Goal: Task Accomplishment & Management: Use online tool/utility

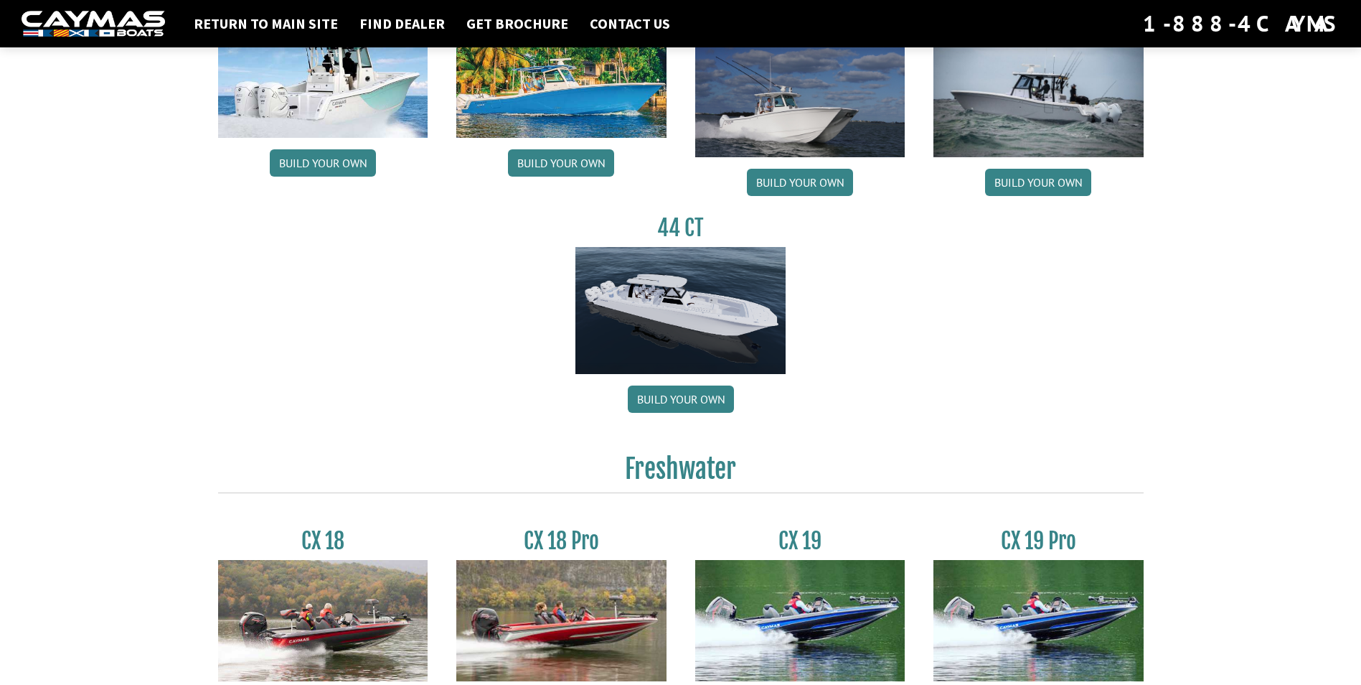
scroll to position [736, 0]
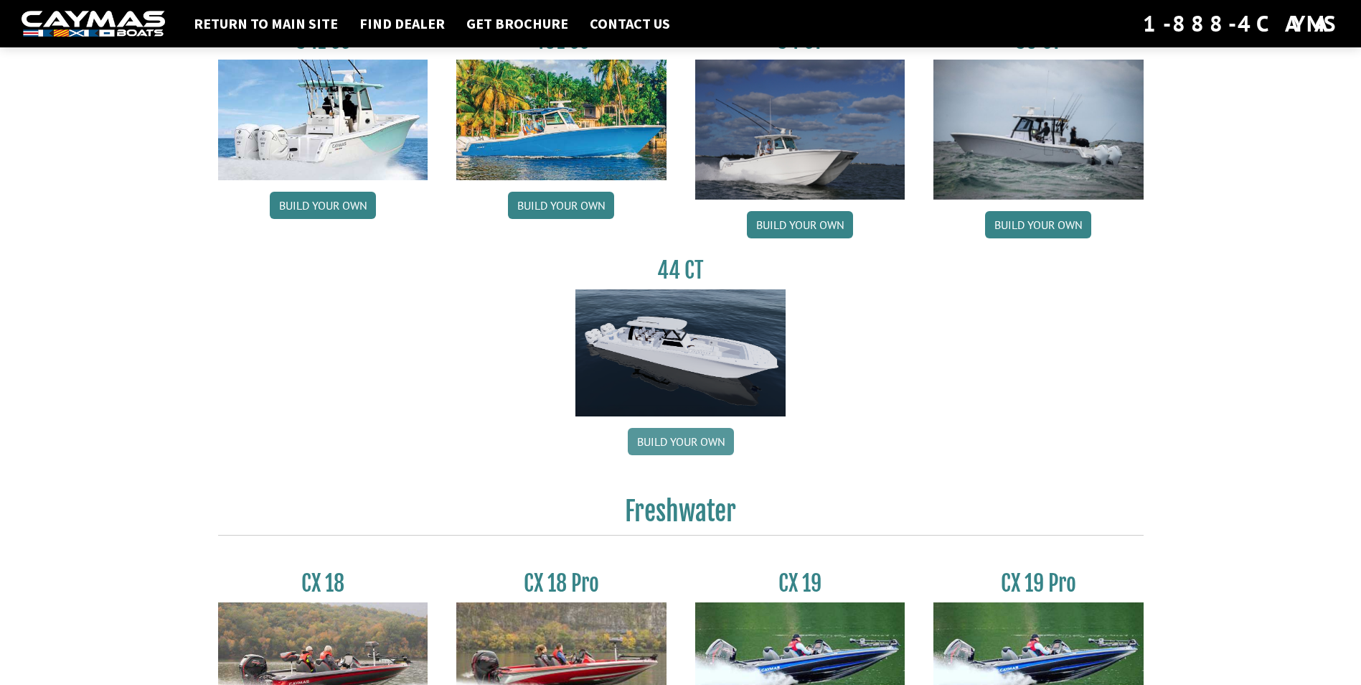
click at [703, 442] on link "Build your own" at bounding box center [681, 441] width 106 height 27
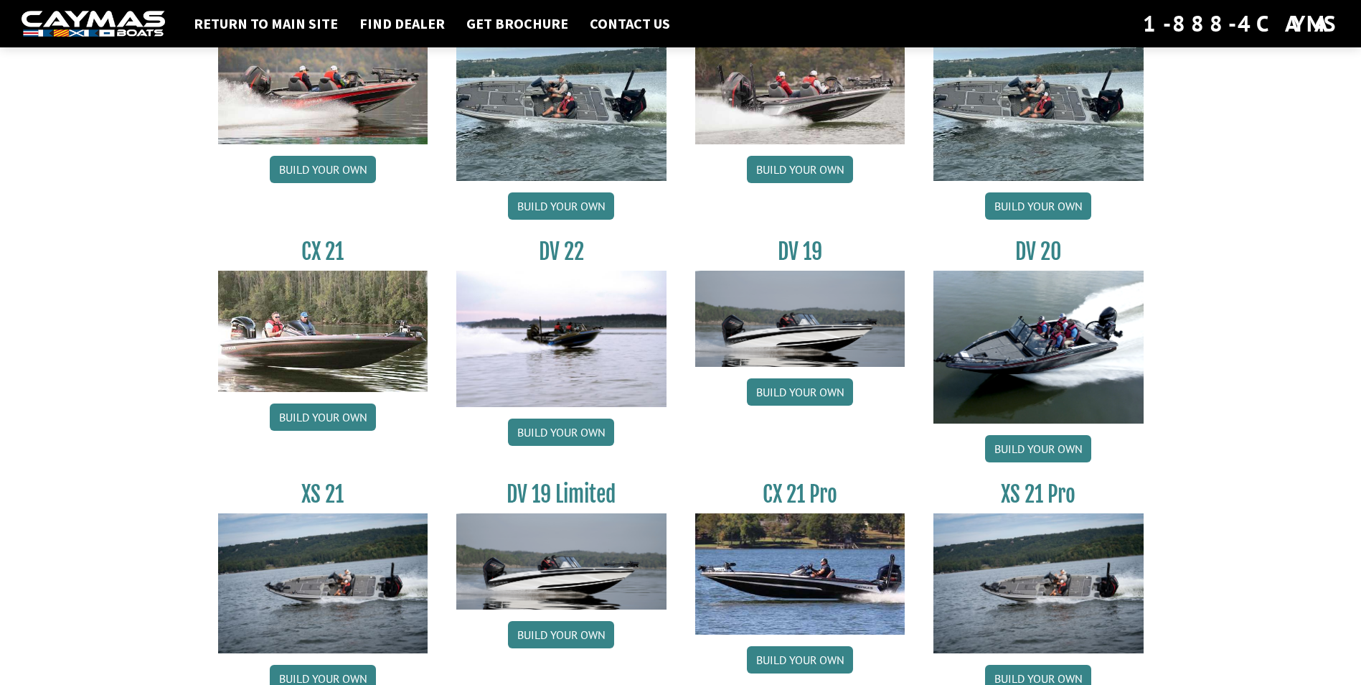
scroll to position [1597, 0]
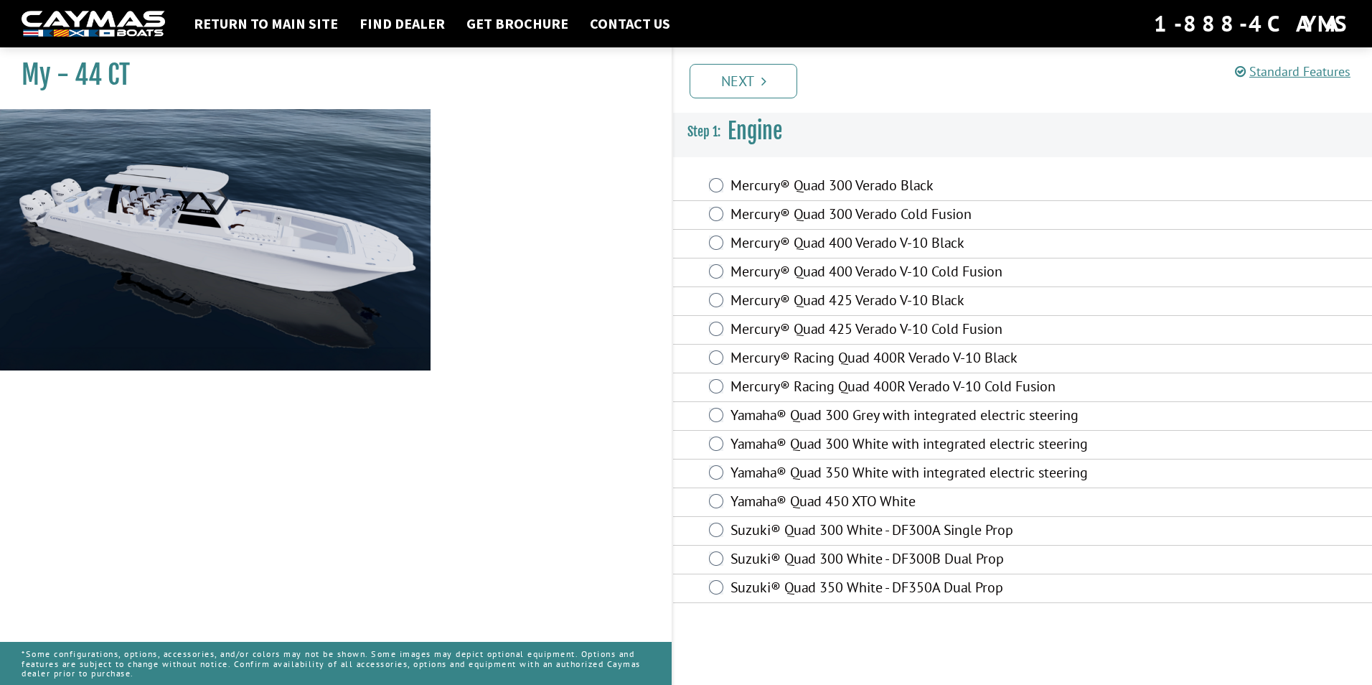
click at [717, 365] on div "Mercury® Racing Quad 400R Verado V-10 Black" at bounding box center [1022, 358] width 699 height 29
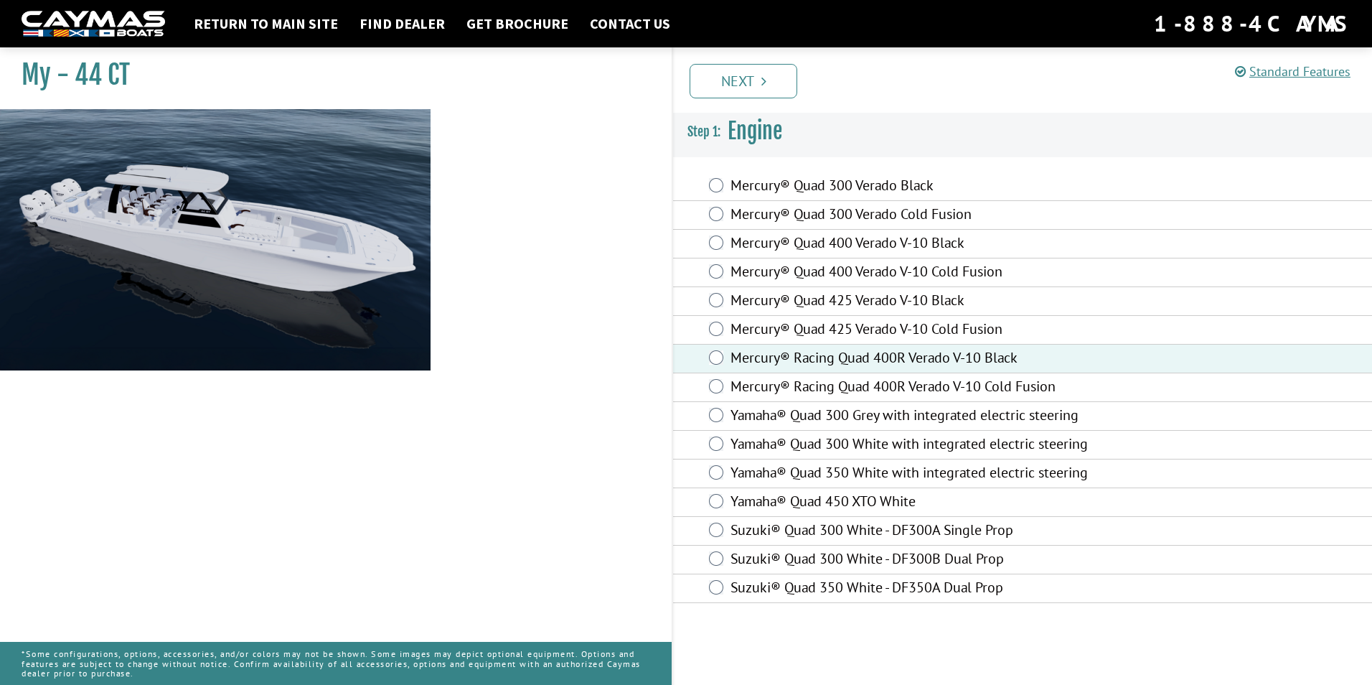
click at [889, 496] on label "Yamaha® Quad 450 XTO White" at bounding box center [923, 502] width 385 height 21
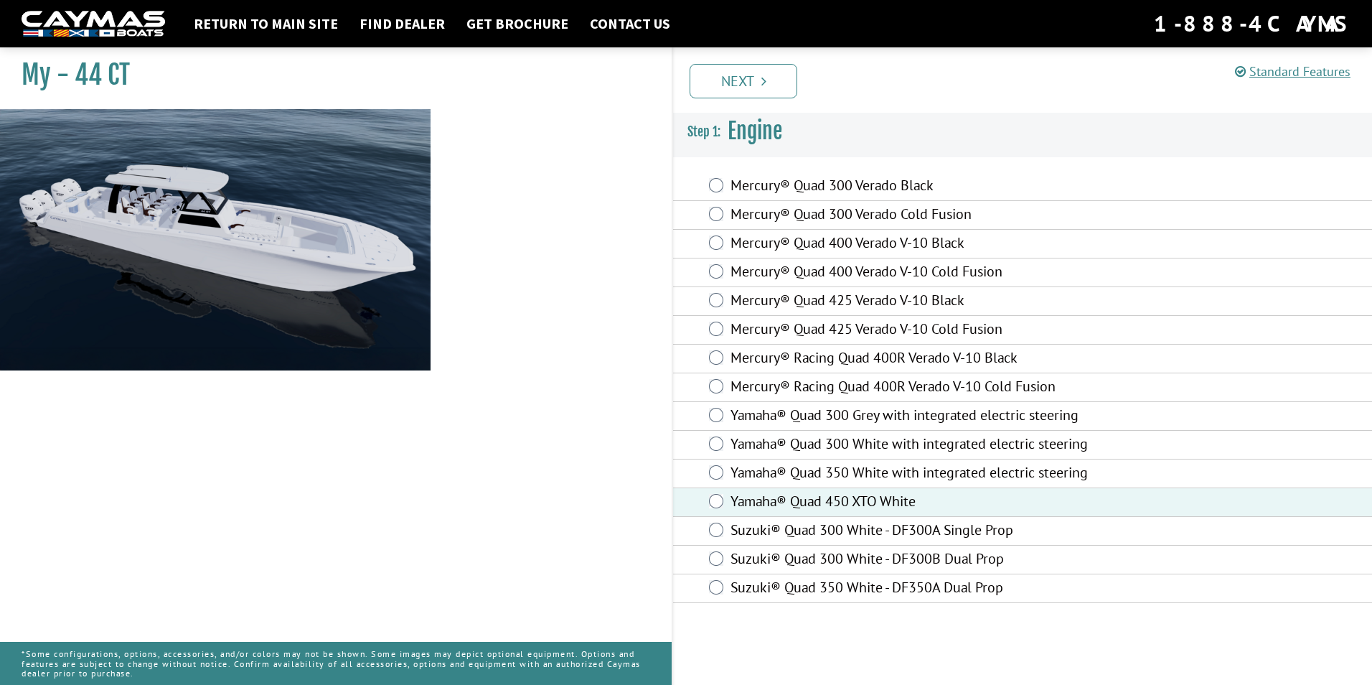
click at [731, 362] on label "Mercury® Racing Quad 400R Verado V-10 Black" at bounding box center [923, 359] width 385 height 21
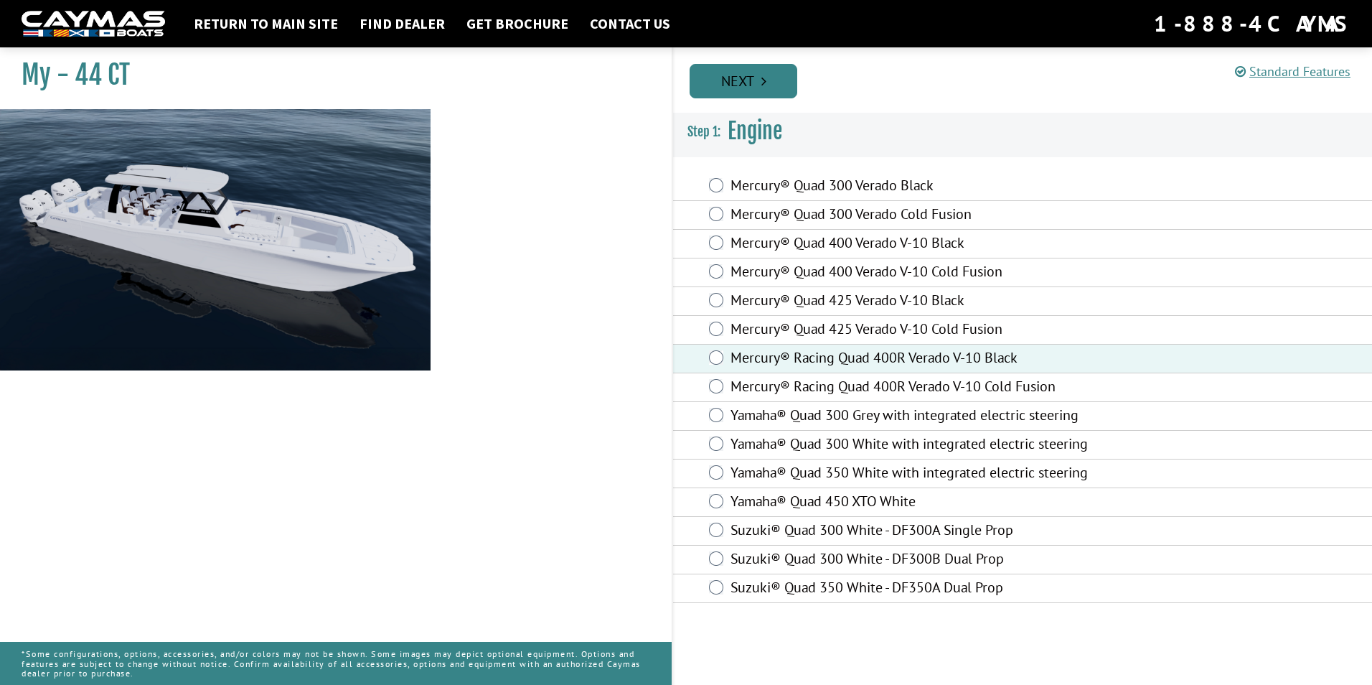
click at [751, 88] on link "Next" at bounding box center [744, 81] width 108 height 34
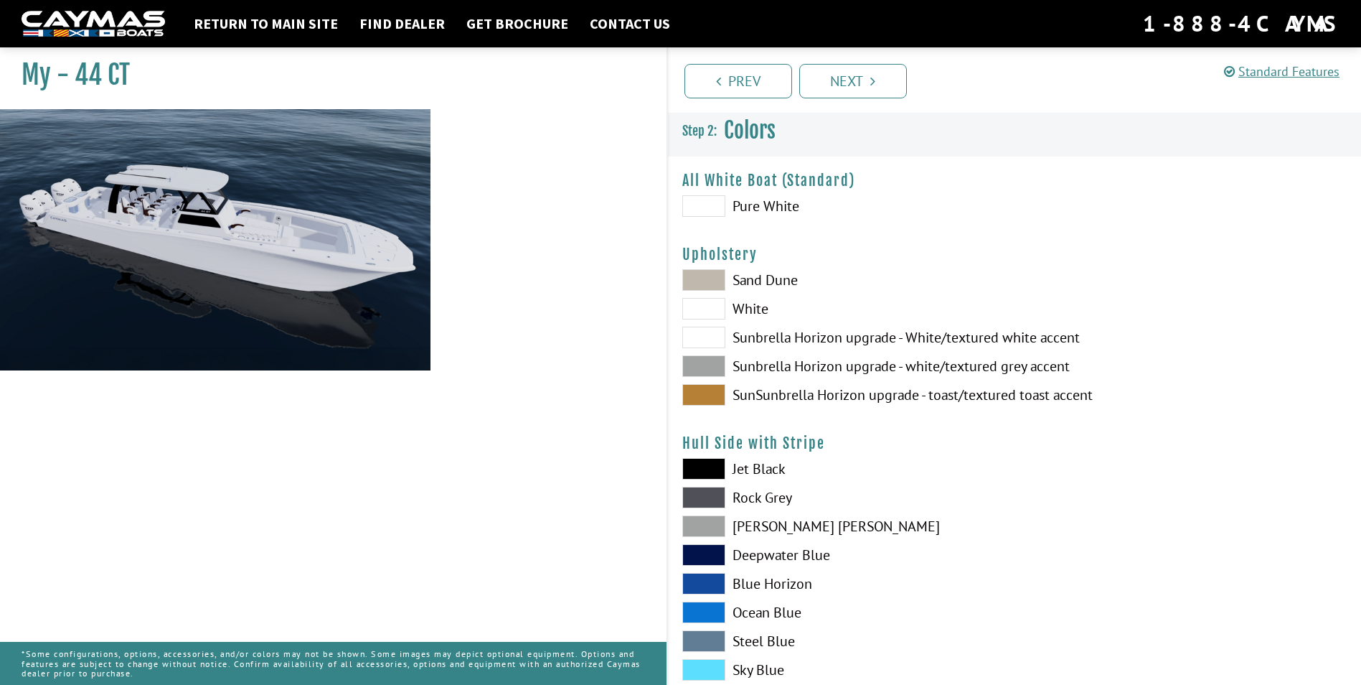
click at [718, 202] on span at bounding box center [704, 206] width 43 height 22
click at [723, 204] on span at bounding box center [704, 206] width 43 height 22
click at [770, 389] on label "SunSunbrella Horizon upgrade - toast/textured toast accent" at bounding box center [842, 395] width 318 height 22
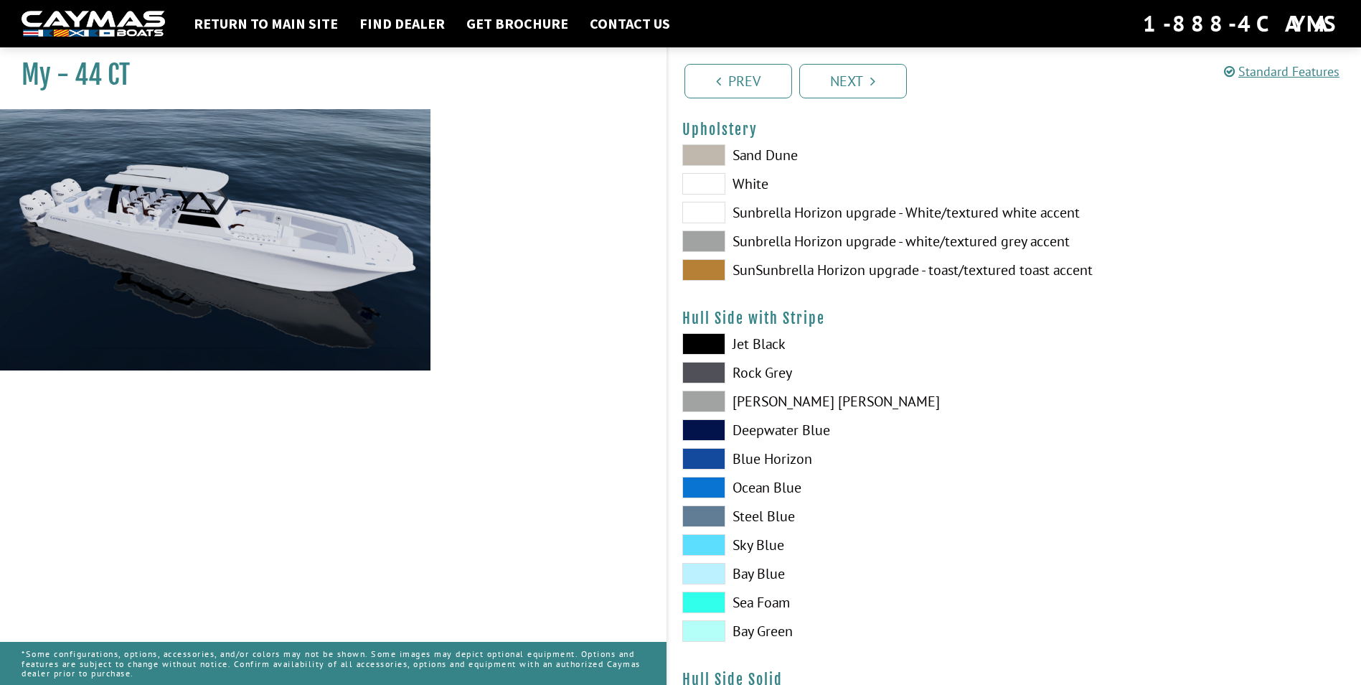
scroll to position [144, 0]
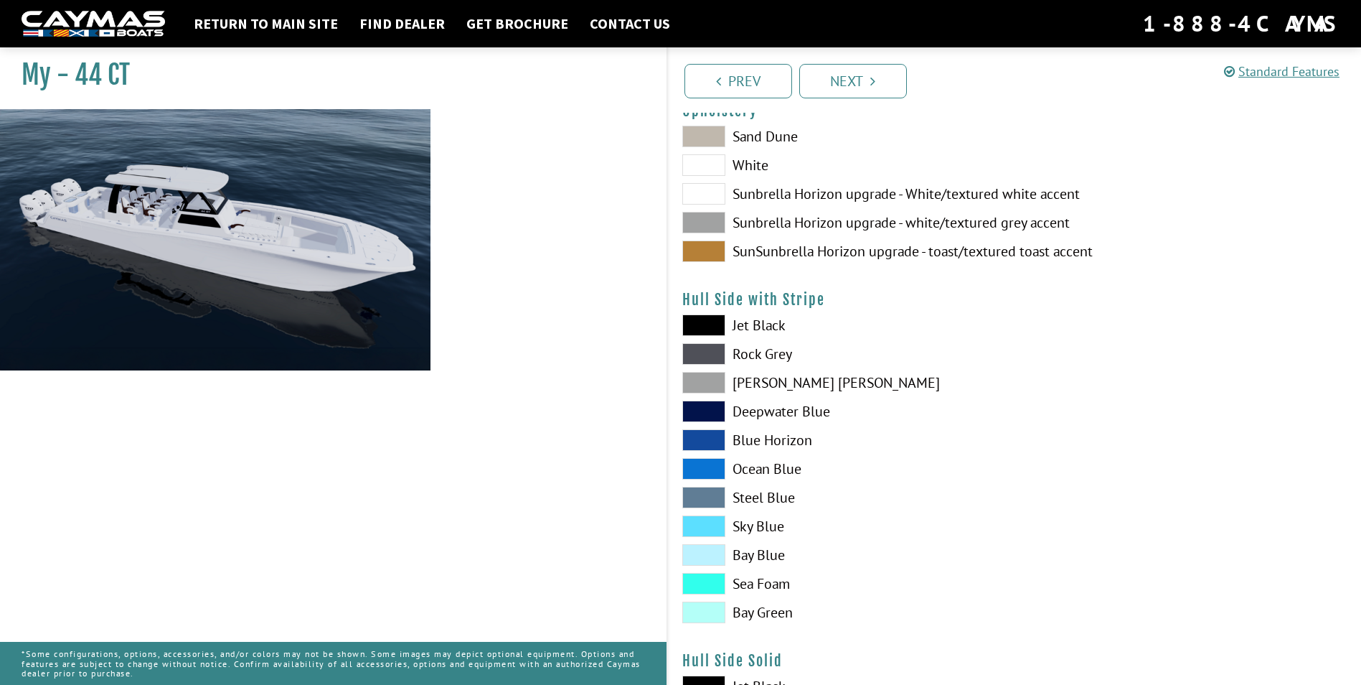
click at [766, 383] on label "[PERSON_NAME] [PERSON_NAME]" at bounding box center [842, 383] width 318 height 22
click at [754, 460] on label "Ocean Blue" at bounding box center [842, 469] width 318 height 22
click at [723, 586] on span at bounding box center [704, 584] width 43 height 22
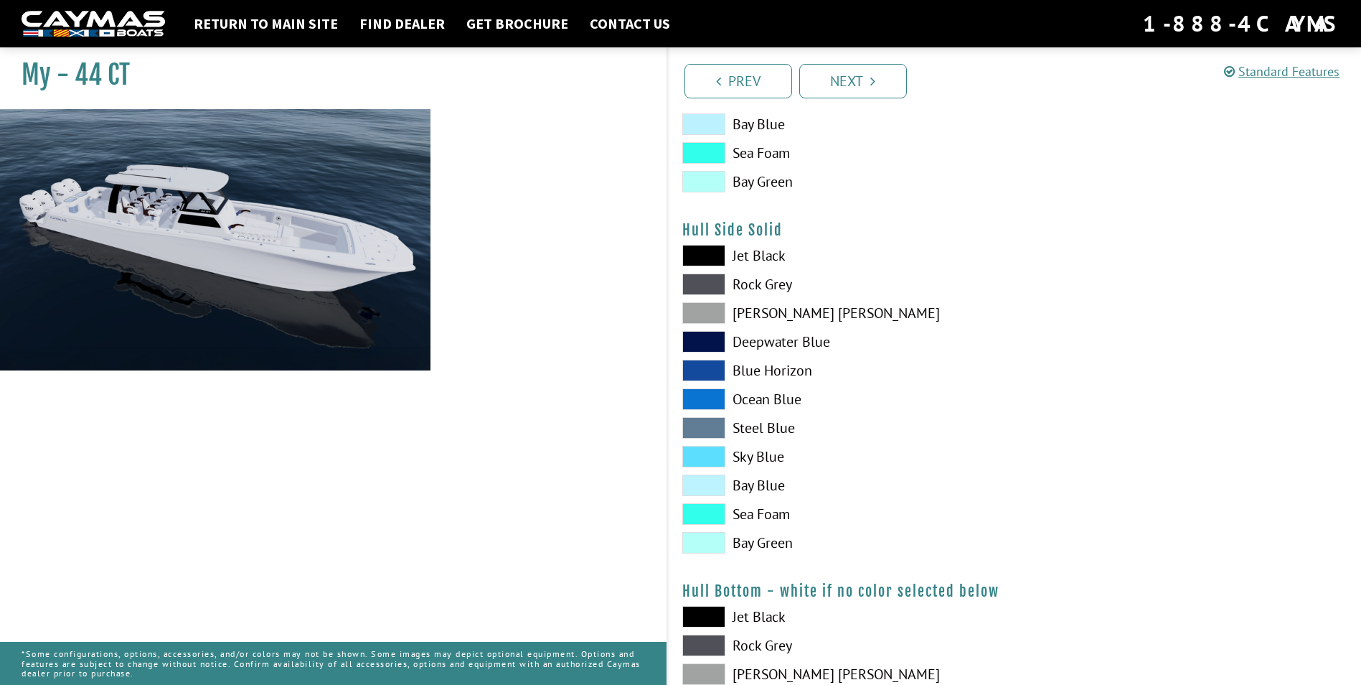
click at [700, 521] on span at bounding box center [704, 514] width 43 height 22
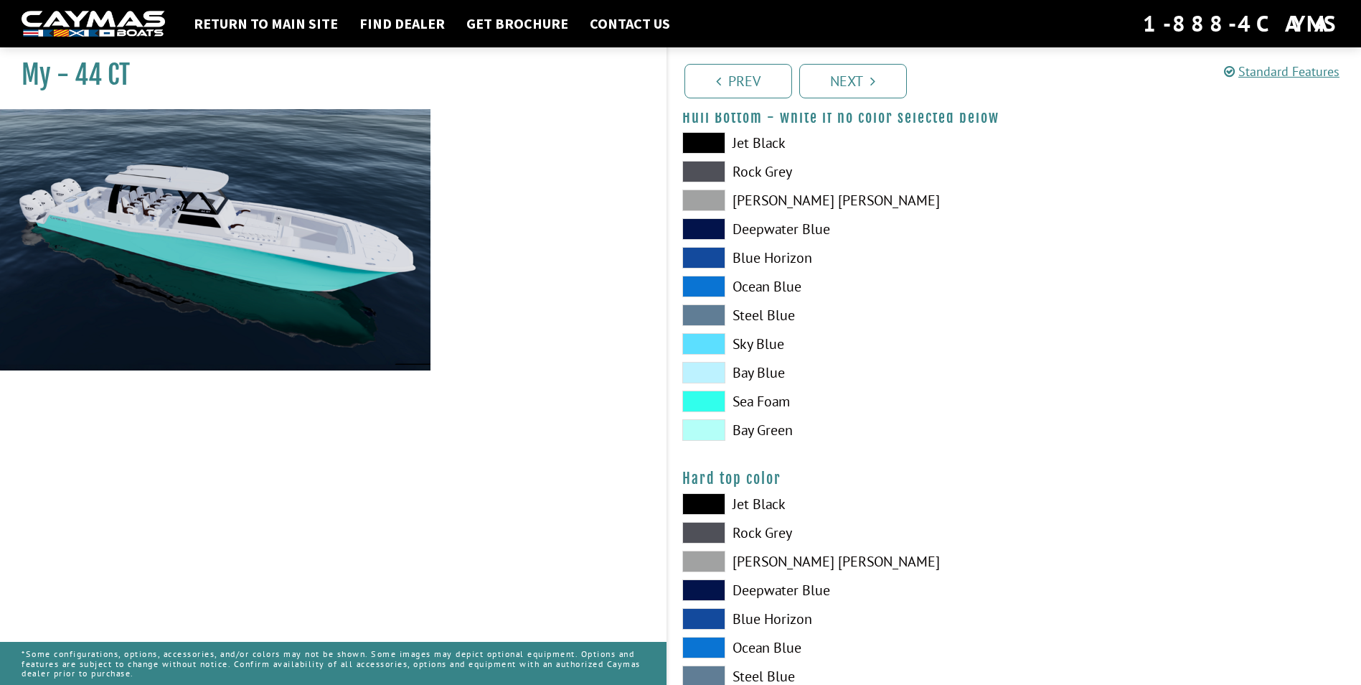
scroll to position [1077, 0]
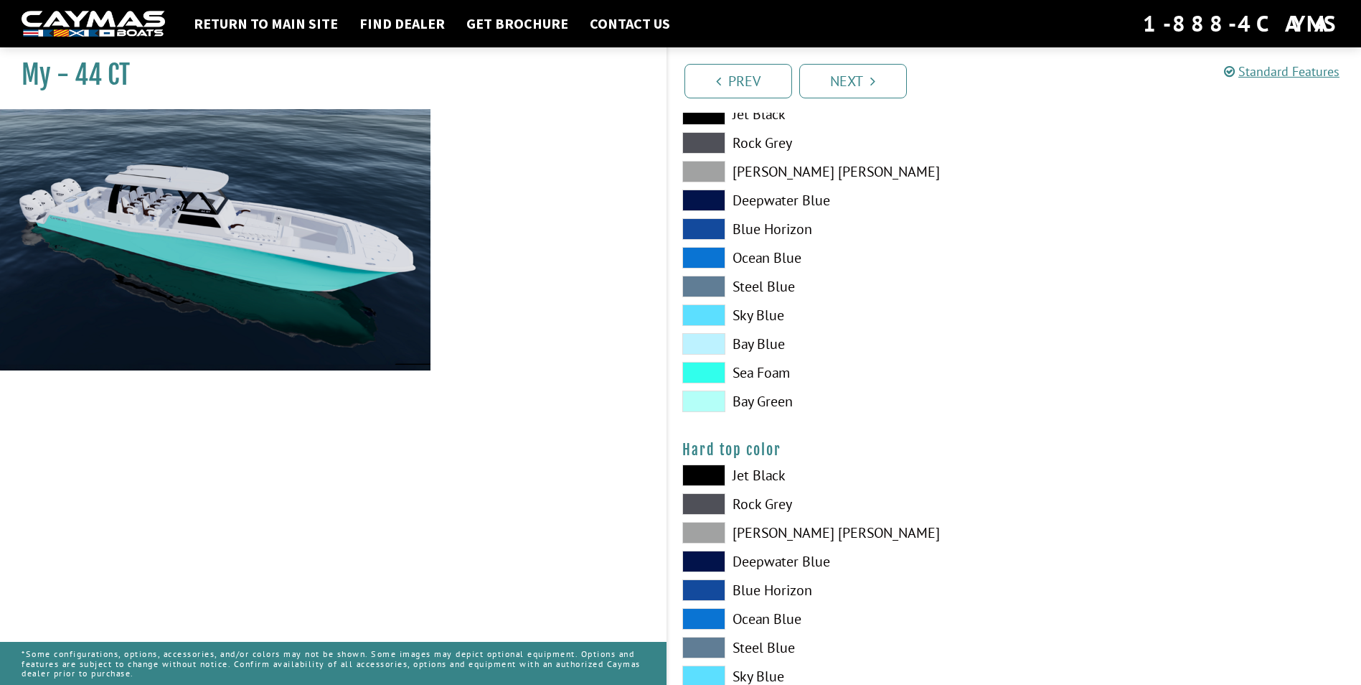
click at [706, 370] on span at bounding box center [704, 373] width 43 height 22
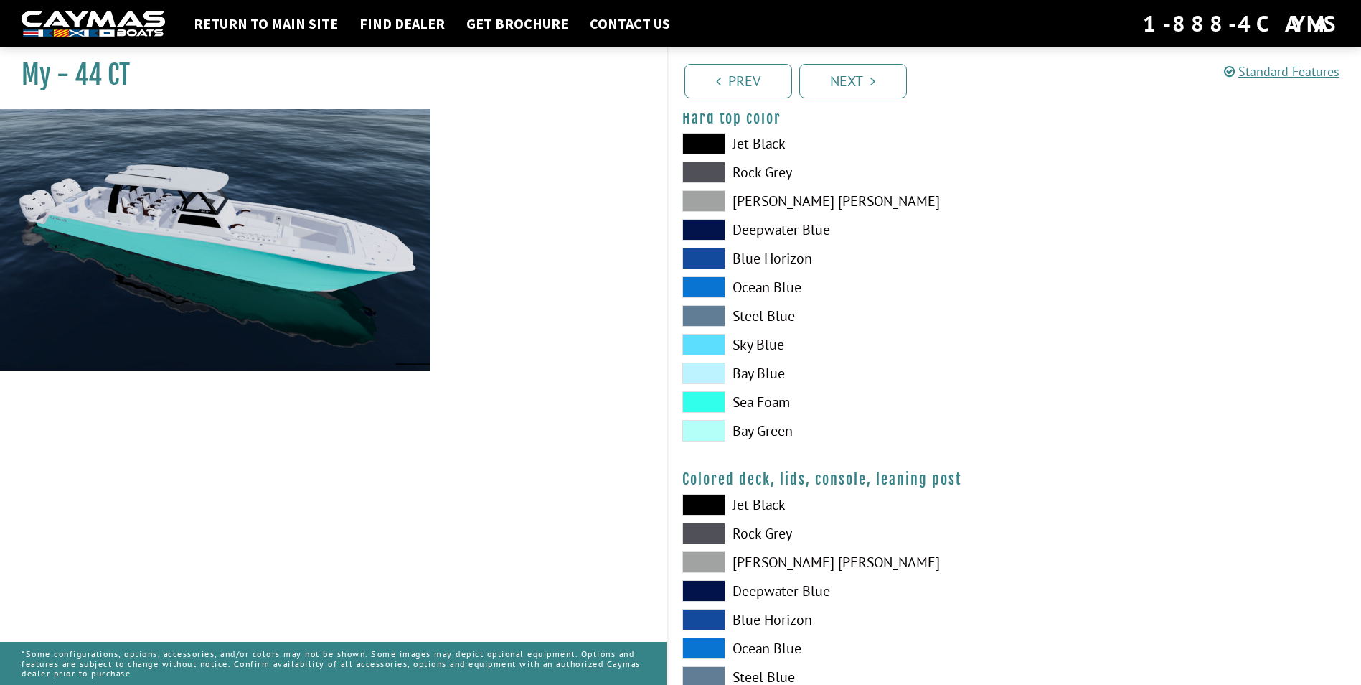
scroll to position [1435, 0]
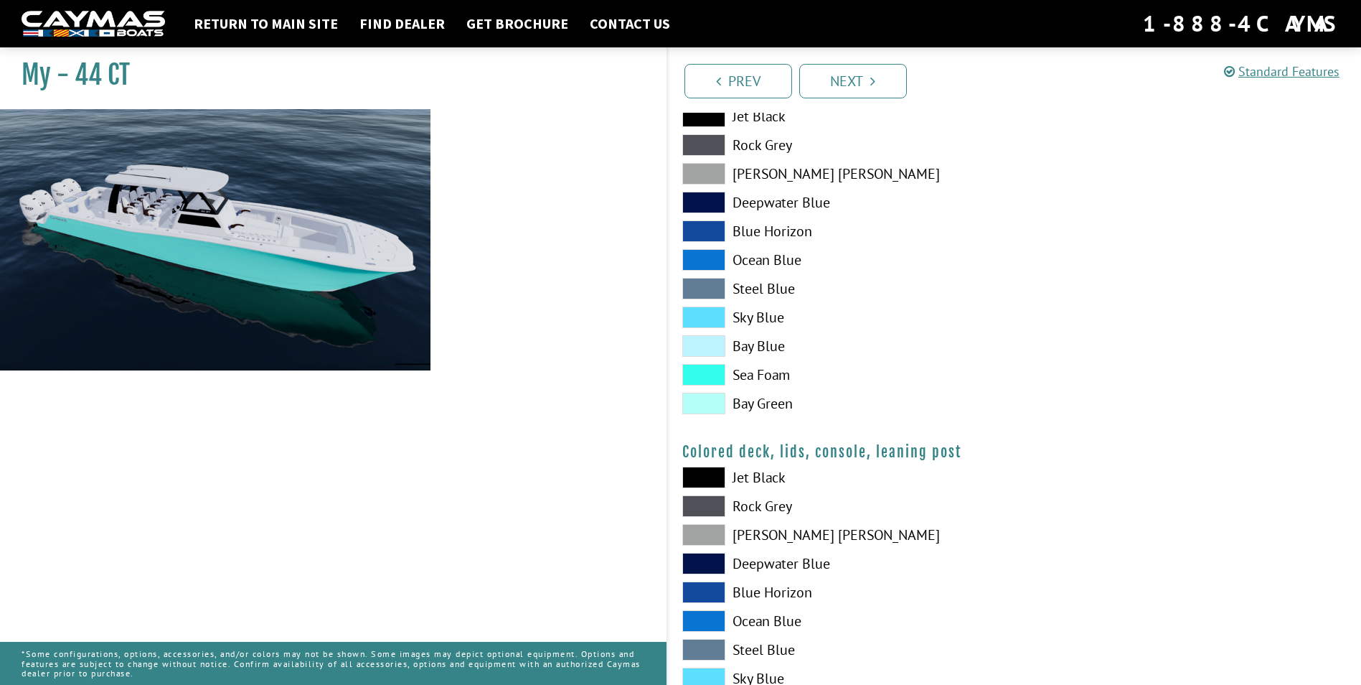
click at [713, 375] on span at bounding box center [704, 375] width 43 height 22
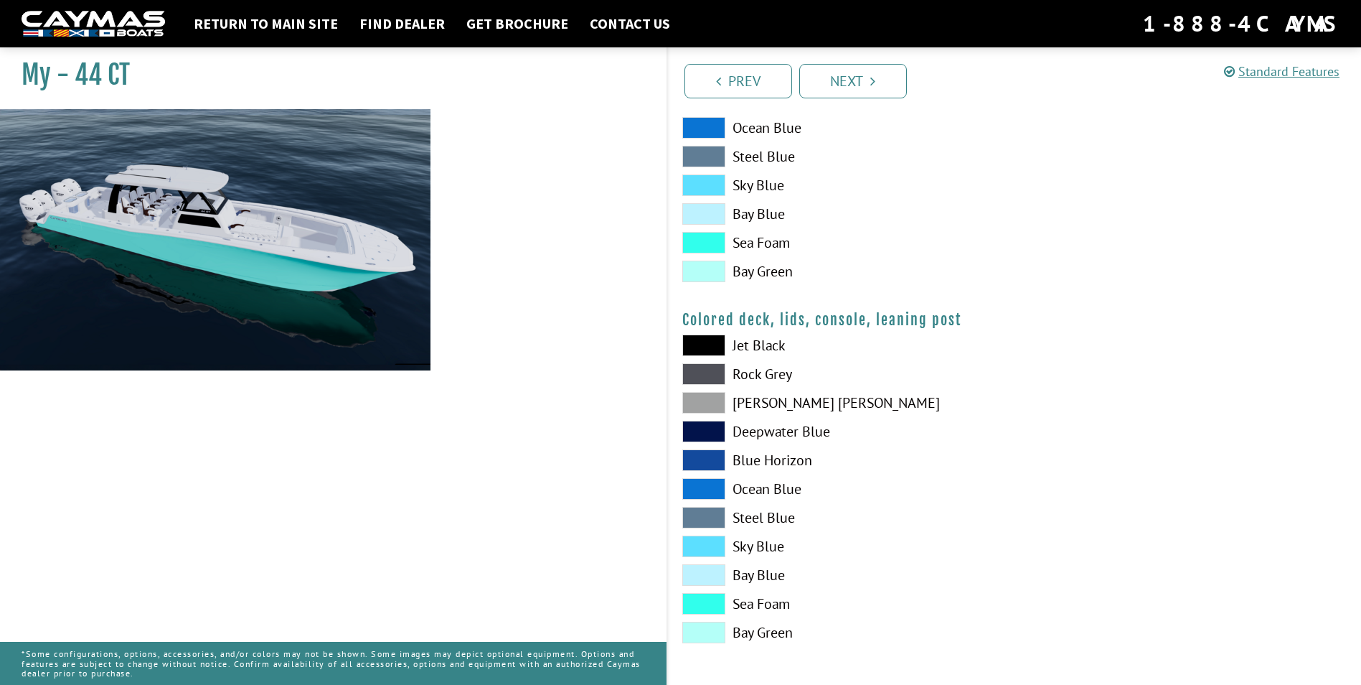
click at [713, 593] on span at bounding box center [704, 604] width 43 height 22
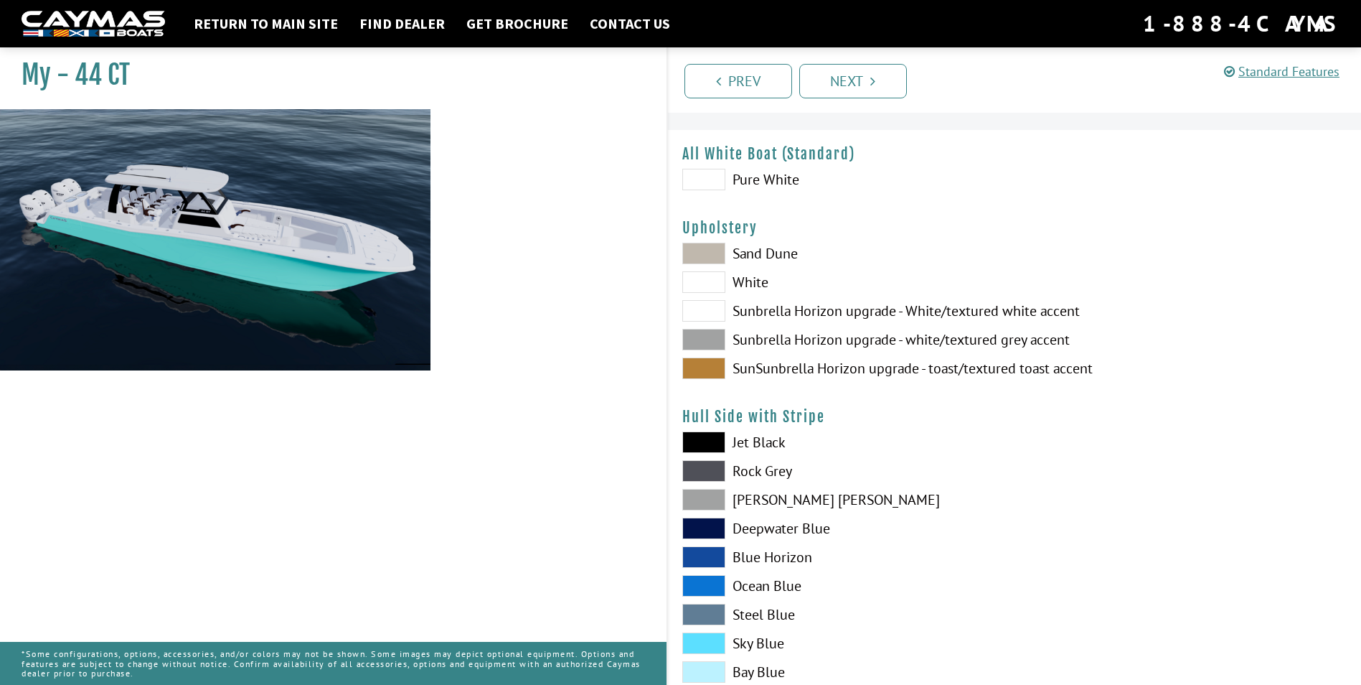
scroll to position [0, 0]
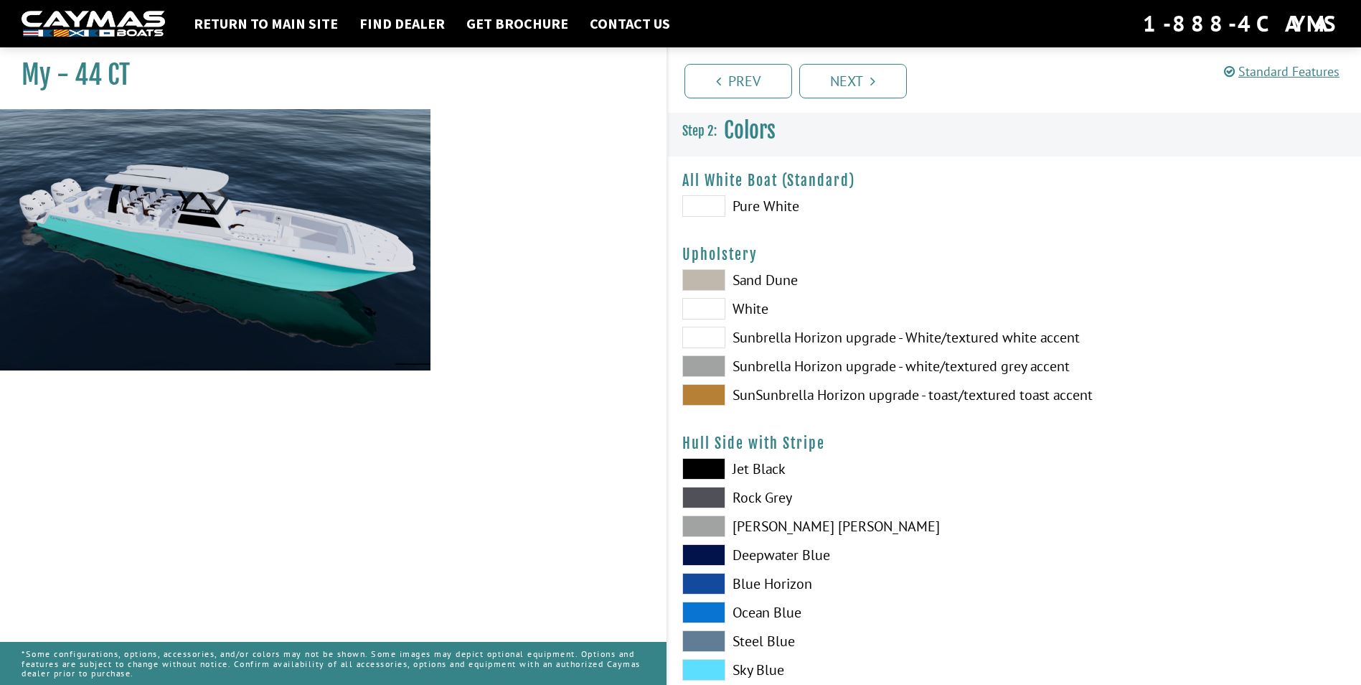
click at [715, 375] on span at bounding box center [704, 366] width 43 height 22
click at [710, 339] on span at bounding box center [704, 338] width 43 height 22
click at [701, 212] on span at bounding box center [704, 206] width 43 height 22
click at [705, 210] on span at bounding box center [704, 206] width 43 height 22
click at [329, 200] on img at bounding box center [215, 324] width 431 height 431
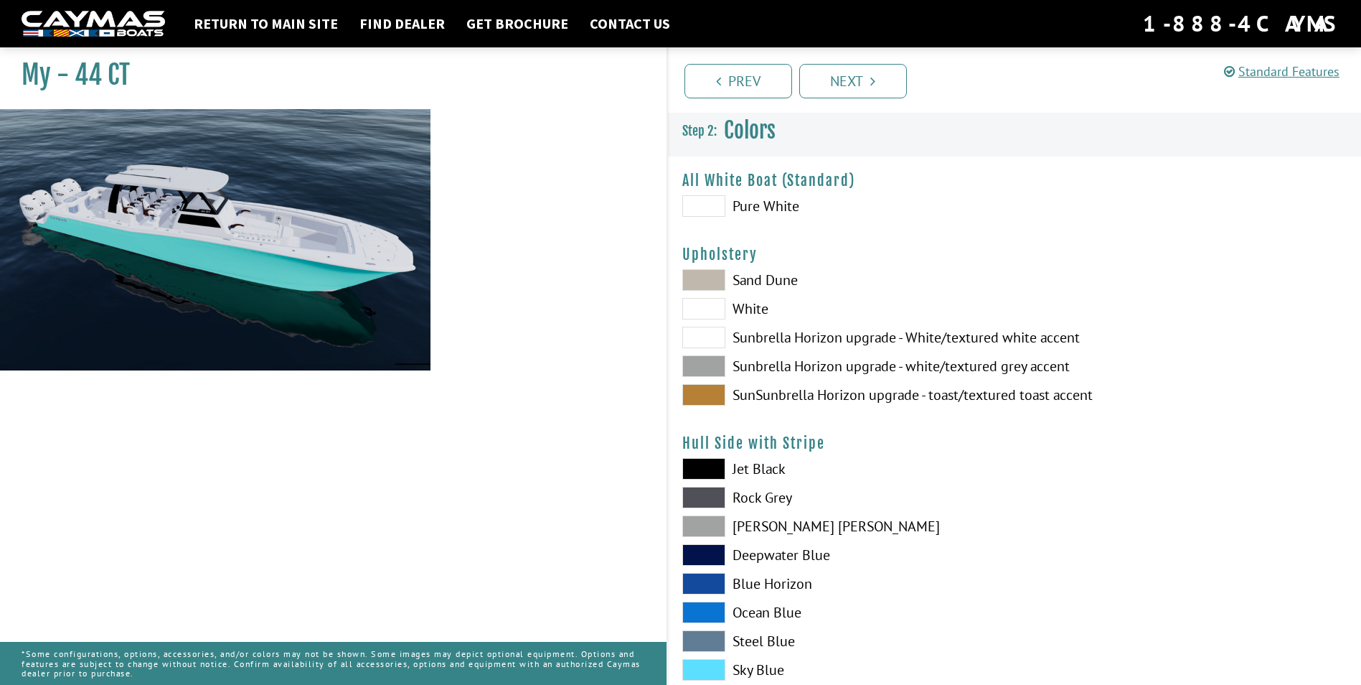
click at [329, 200] on img at bounding box center [215, 324] width 431 height 431
click at [332, 200] on img at bounding box center [215, 324] width 431 height 431
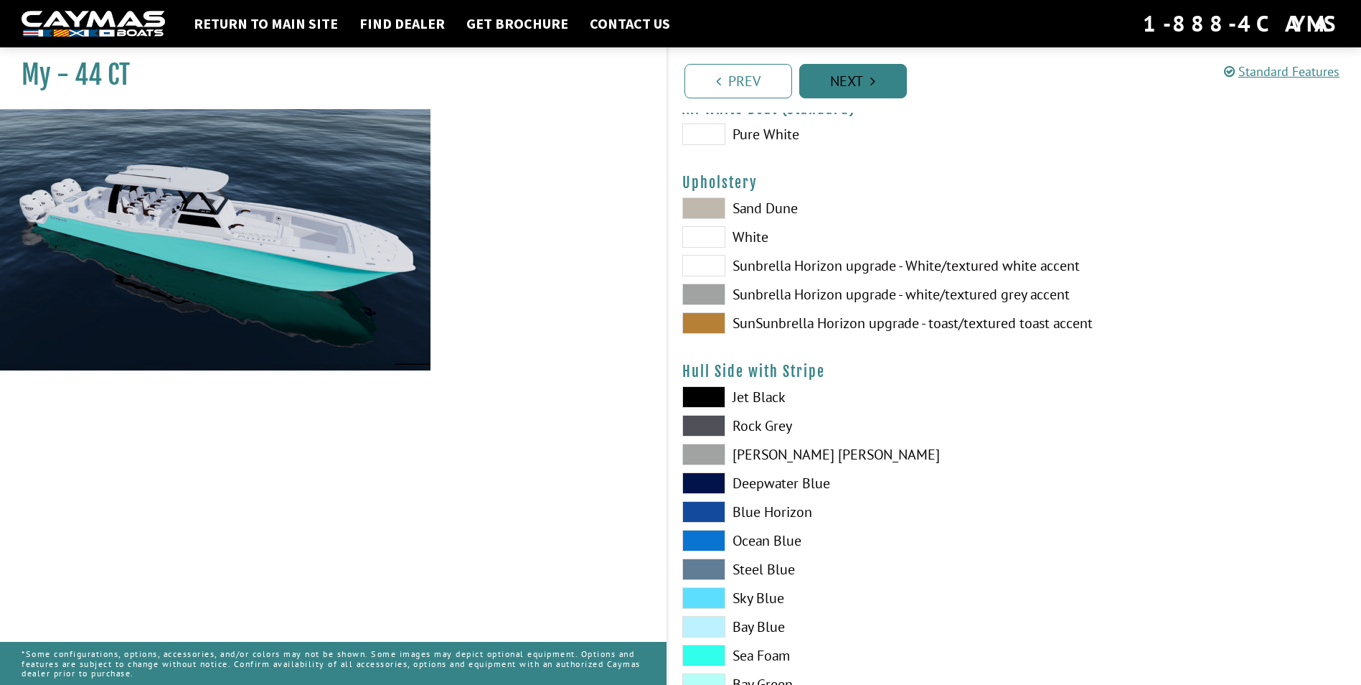
click at [845, 81] on link "Next" at bounding box center [853, 81] width 108 height 34
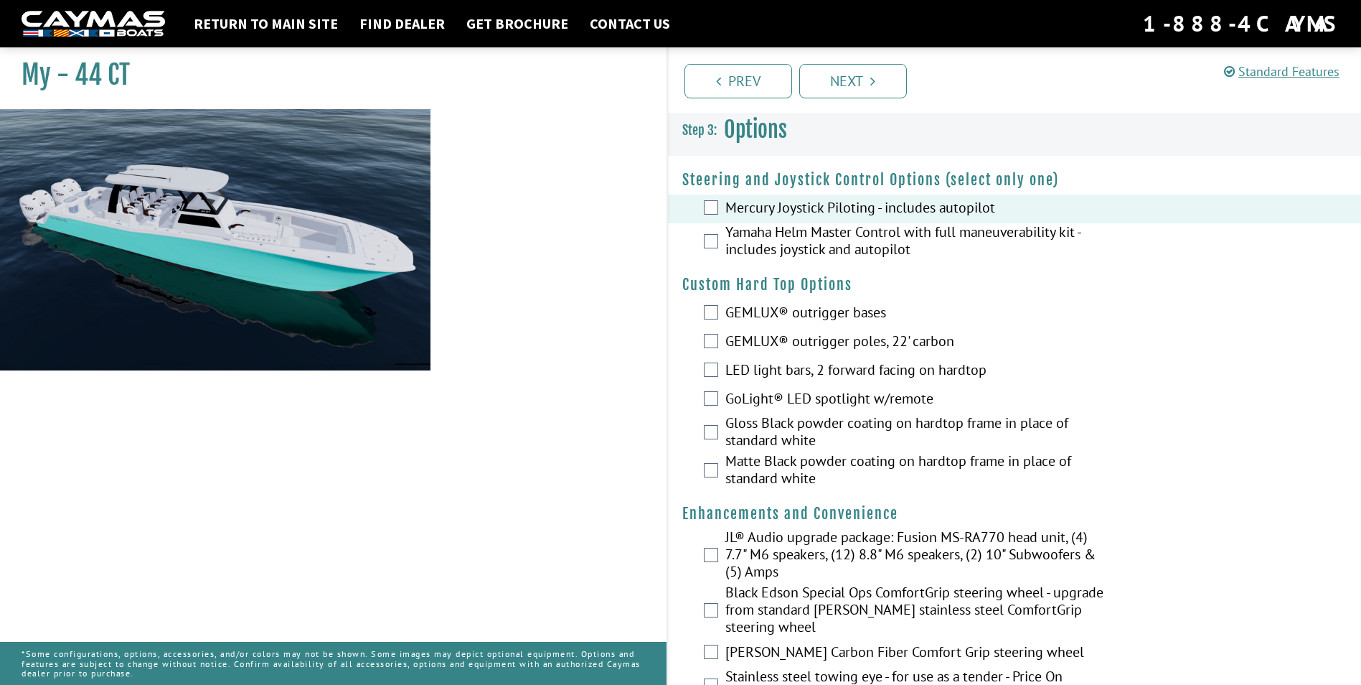
click at [718, 235] on div "Yamaha Helm Master Control with full maneuverability kit - includes joystick an…" at bounding box center [1015, 242] width 694 height 38
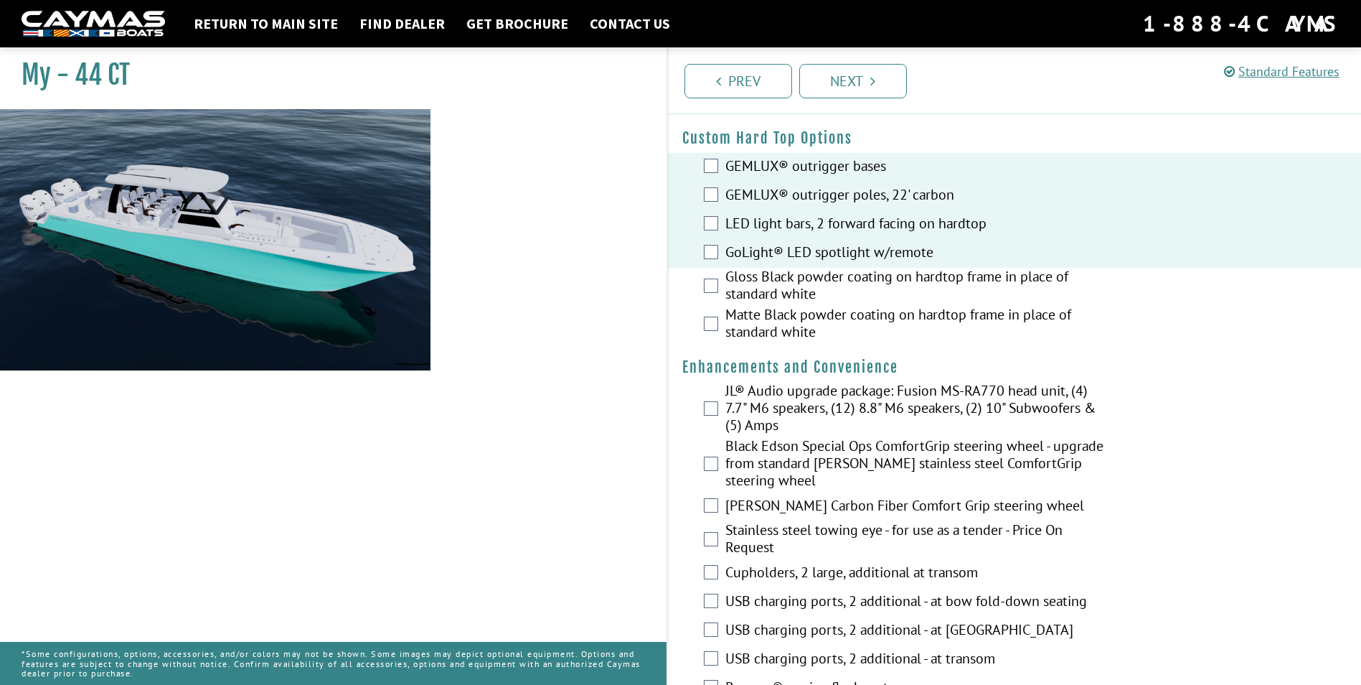
scroll to position [359, 0]
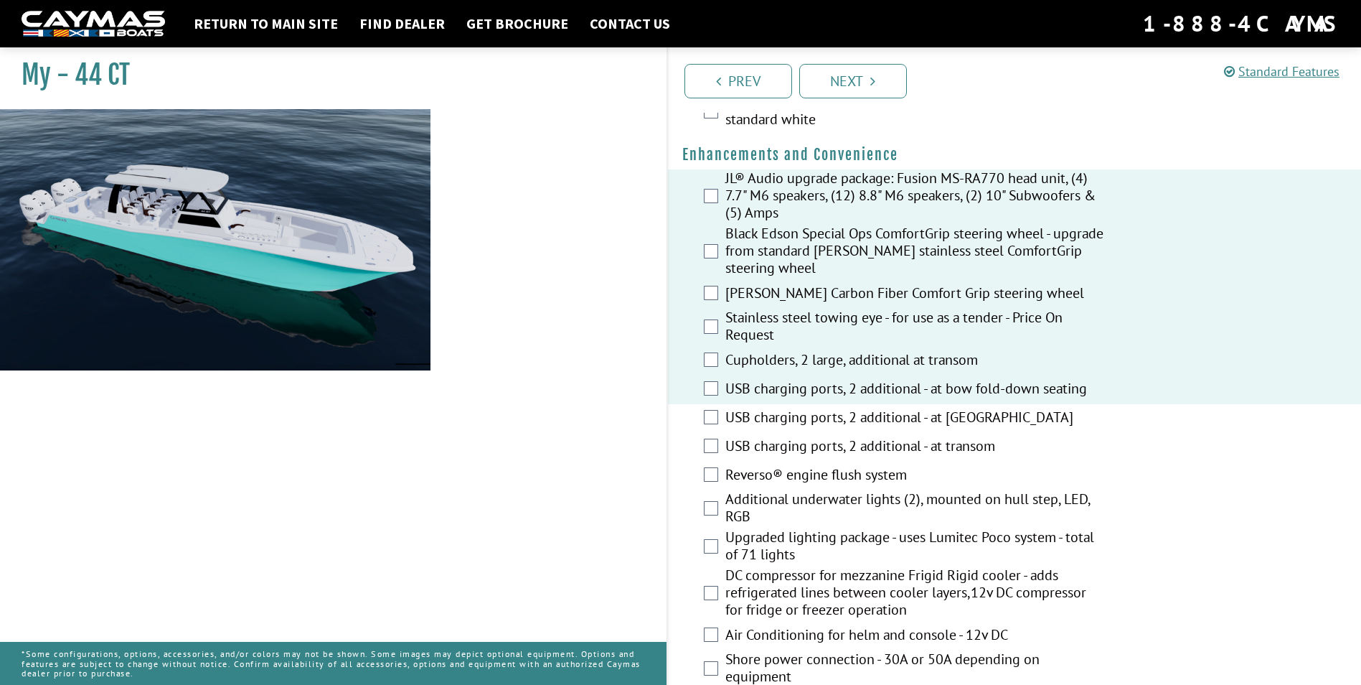
click at [712, 425] on div "USB charging ports, 2 additional - at [GEOGRAPHIC_DATA]" at bounding box center [1015, 418] width 694 height 29
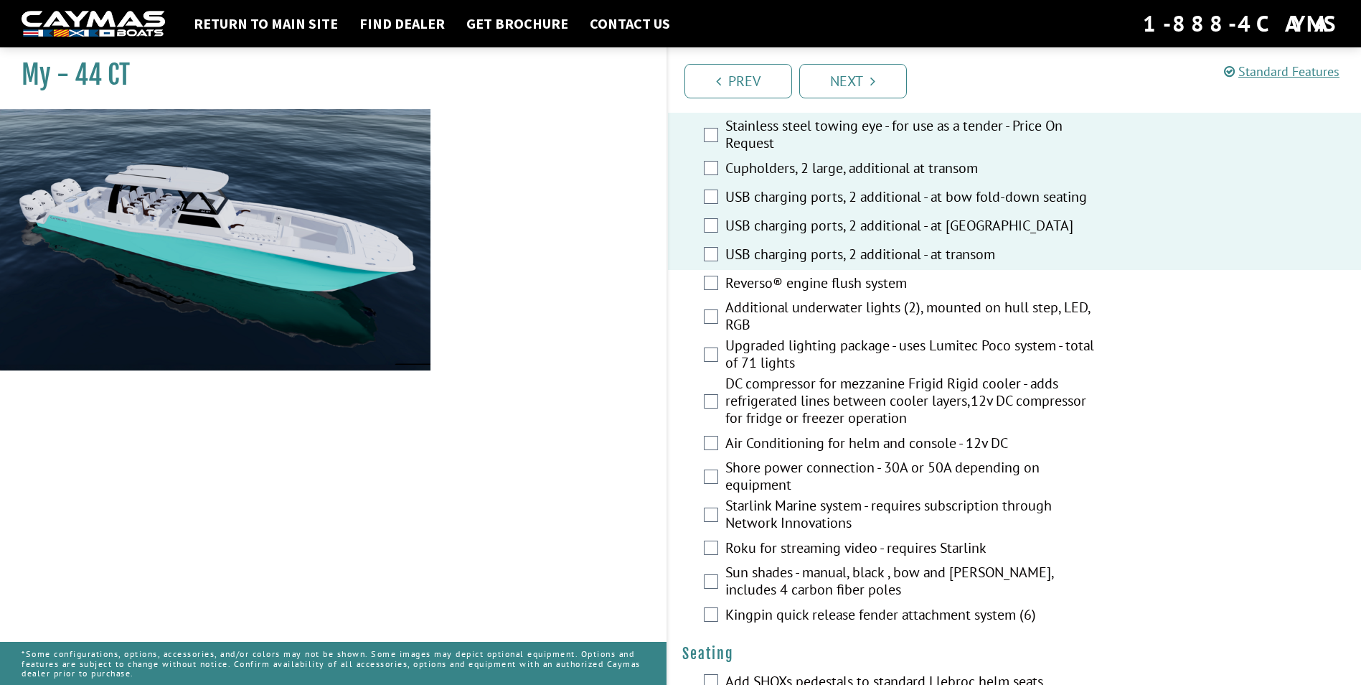
scroll to position [574, 0]
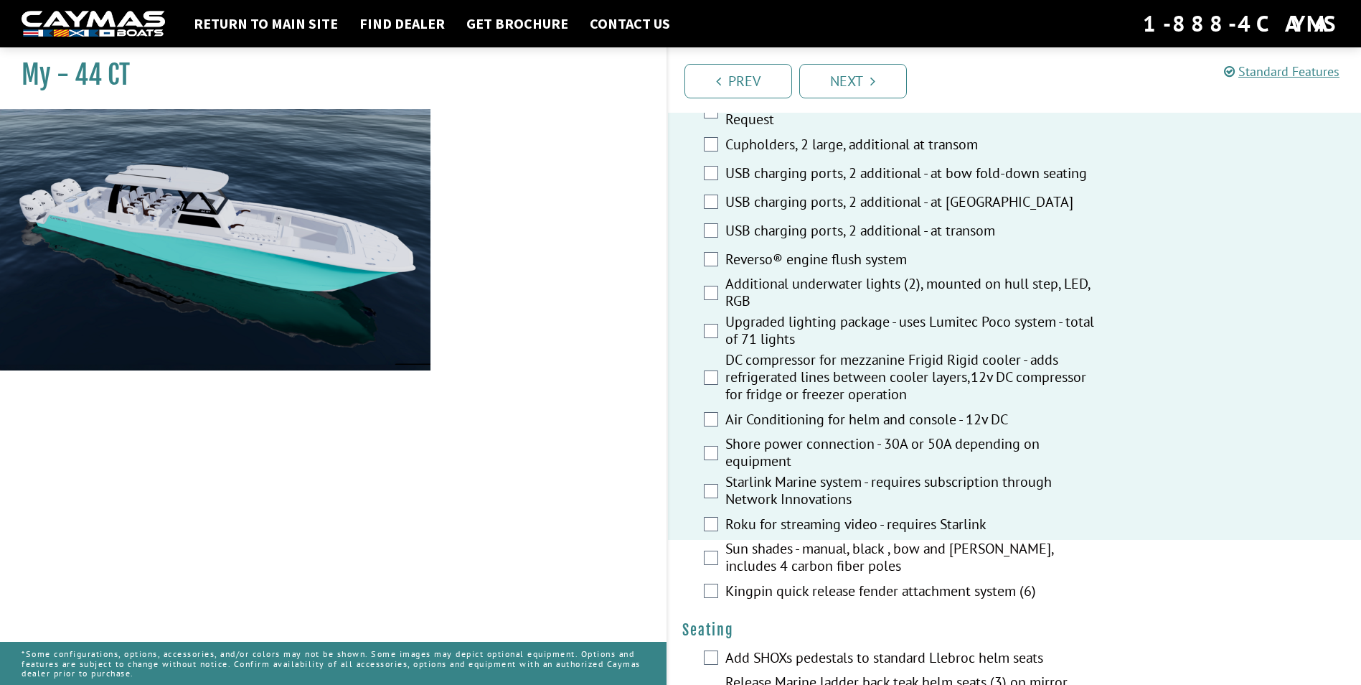
click at [708, 566] on div "Sun shades - manual, black , bow and [PERSON_NAME], includes 4 carbon fiber pol…" at bounding box center [1015, 559] width 694 height 38
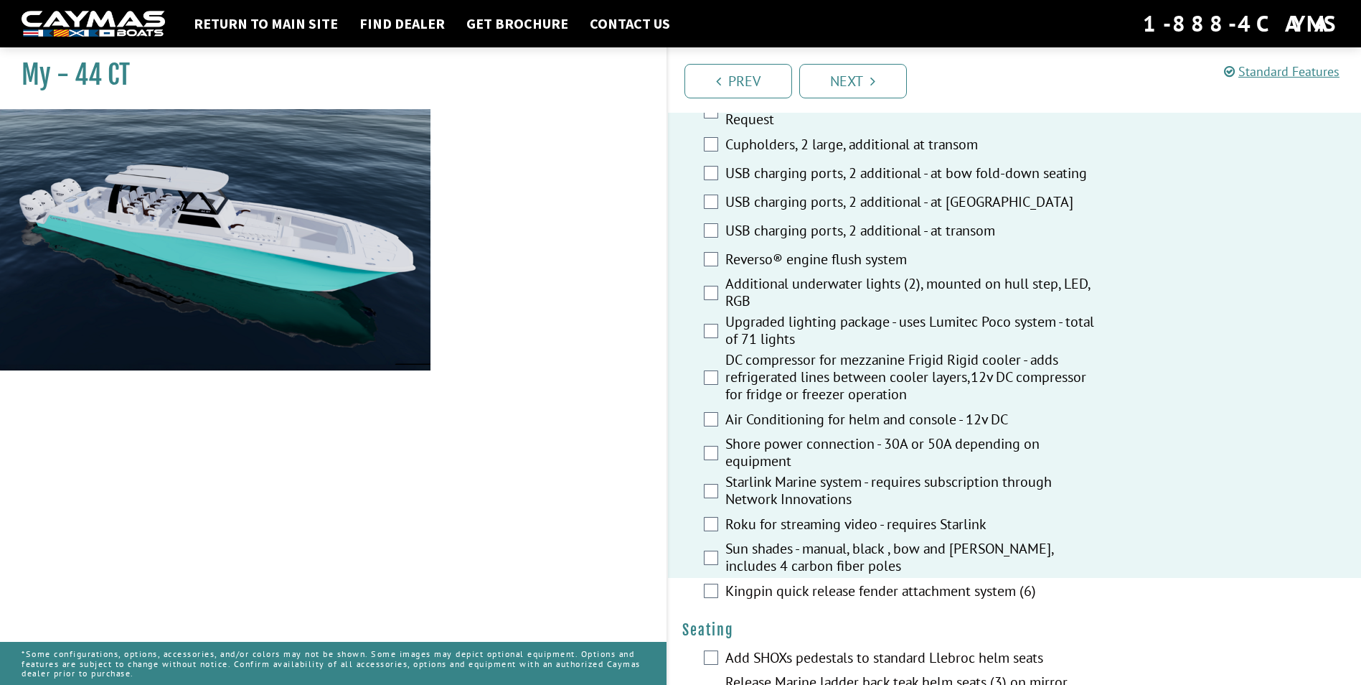
click at [710, 600] on div "Kingpin quick release fender attachment system (6)" at bounding box center [1015, 592] width 694 height 29
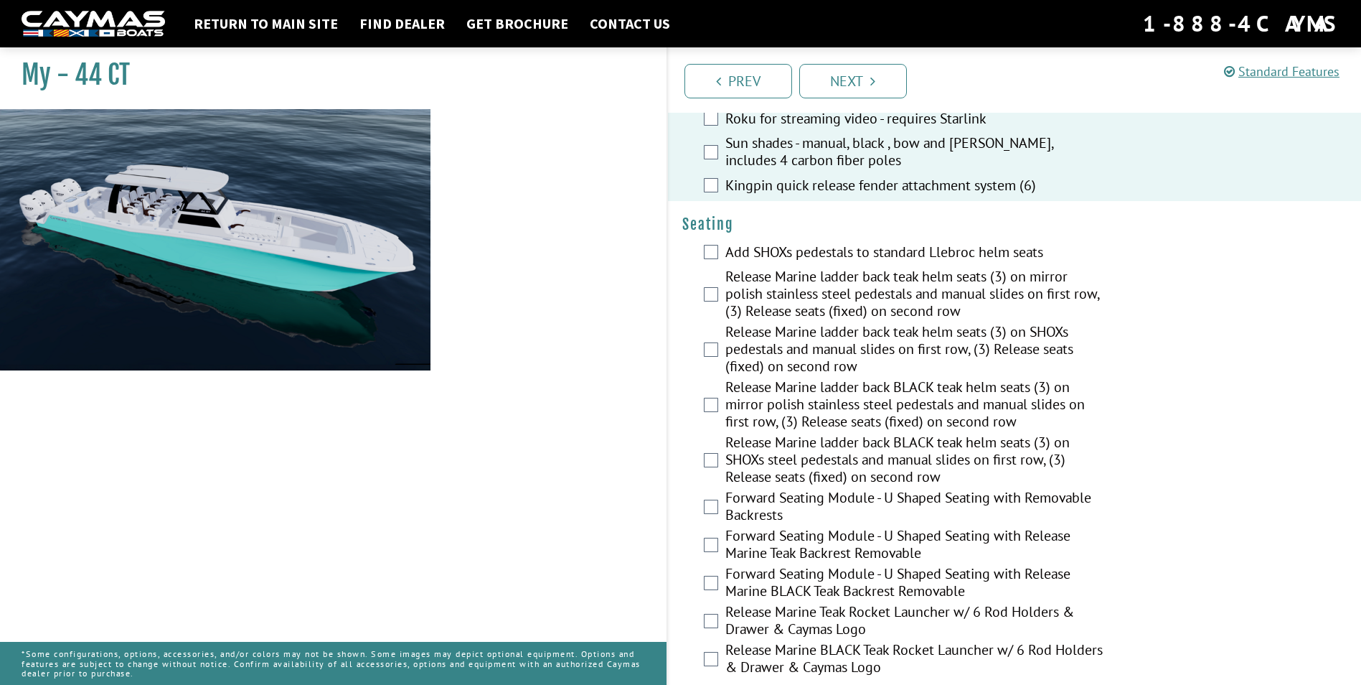
scroll to position [1005, 0]
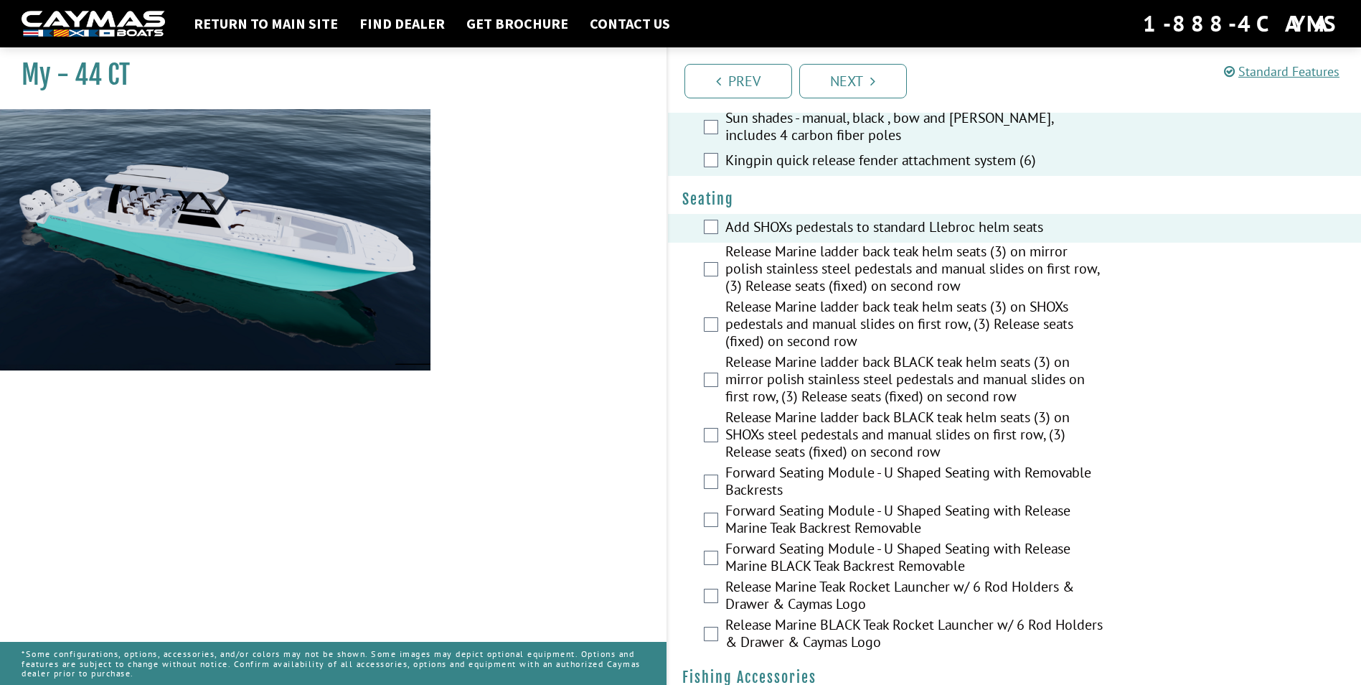
click at [707, 253] on div "Release Marine ladder back teak helm seats (3) on mirror polish stainless steel…" at bounding box center [1015, 270] width 694 height 55
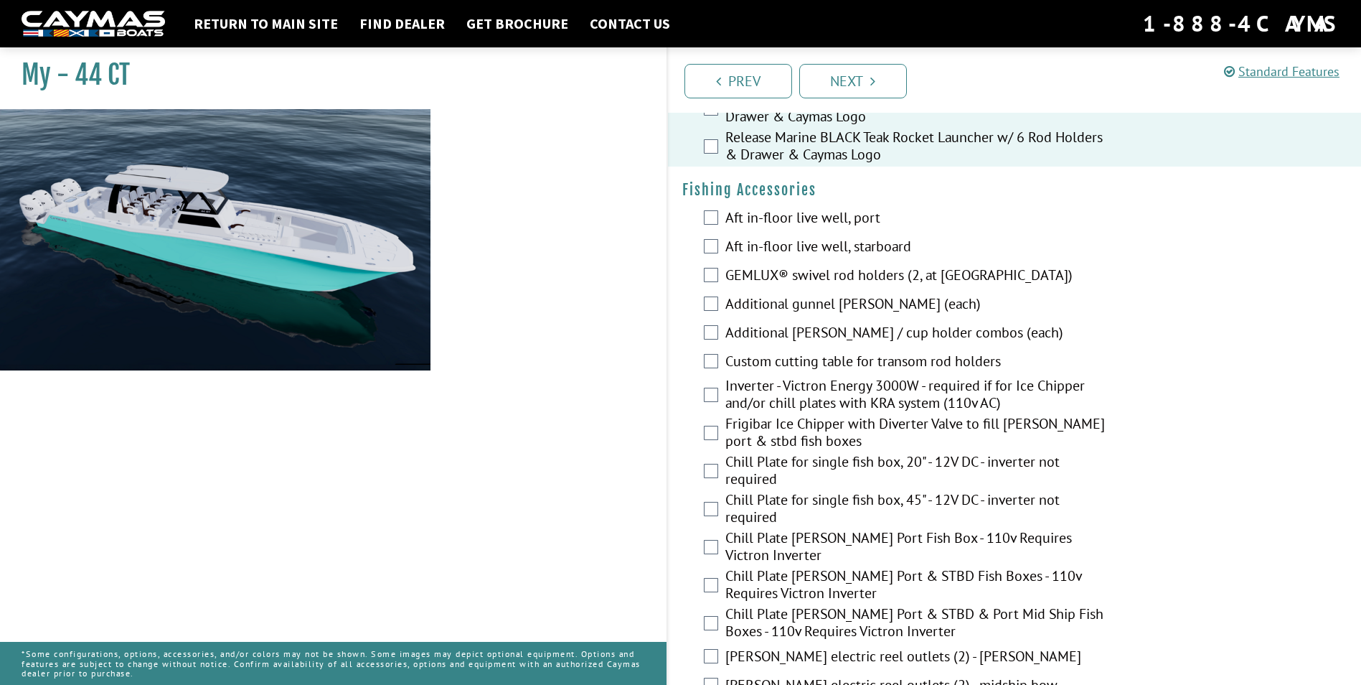
scroll to position [1507, 0]
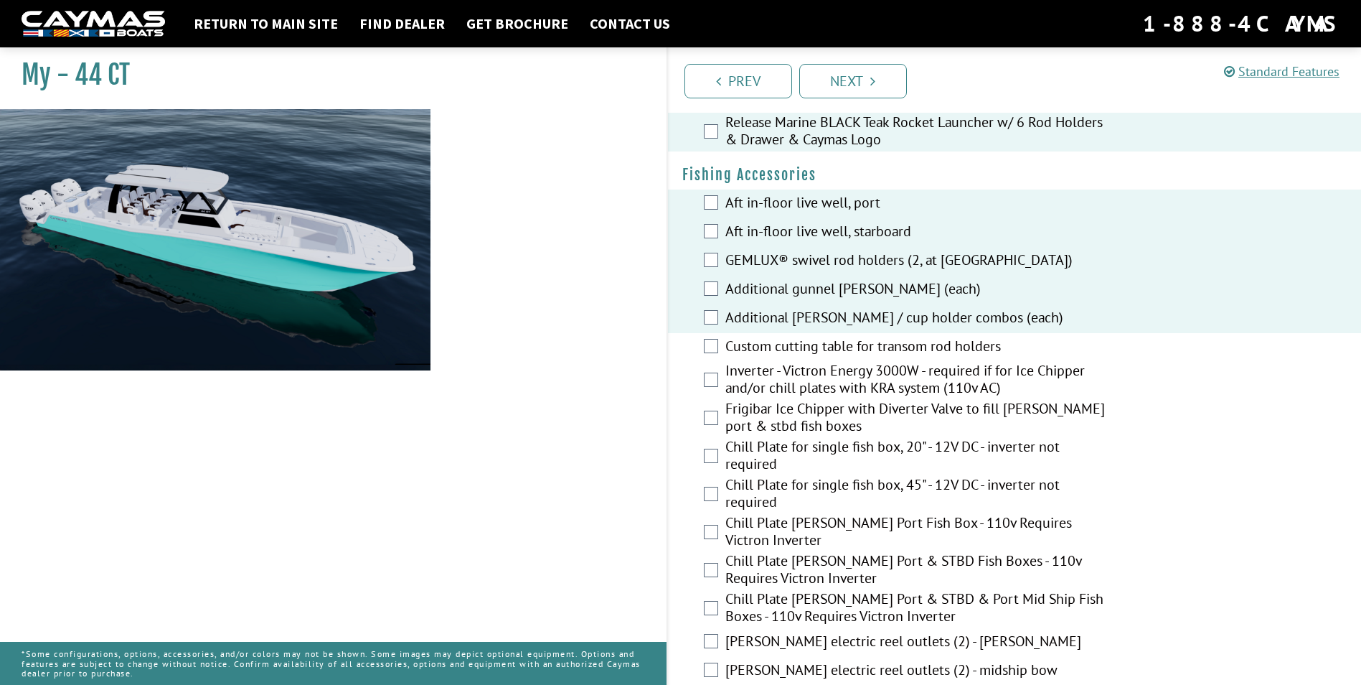
click at [703, 341] on div "Custom cutting table for transom rod holders" at bounding box center [1015, 347] width 694 height 29
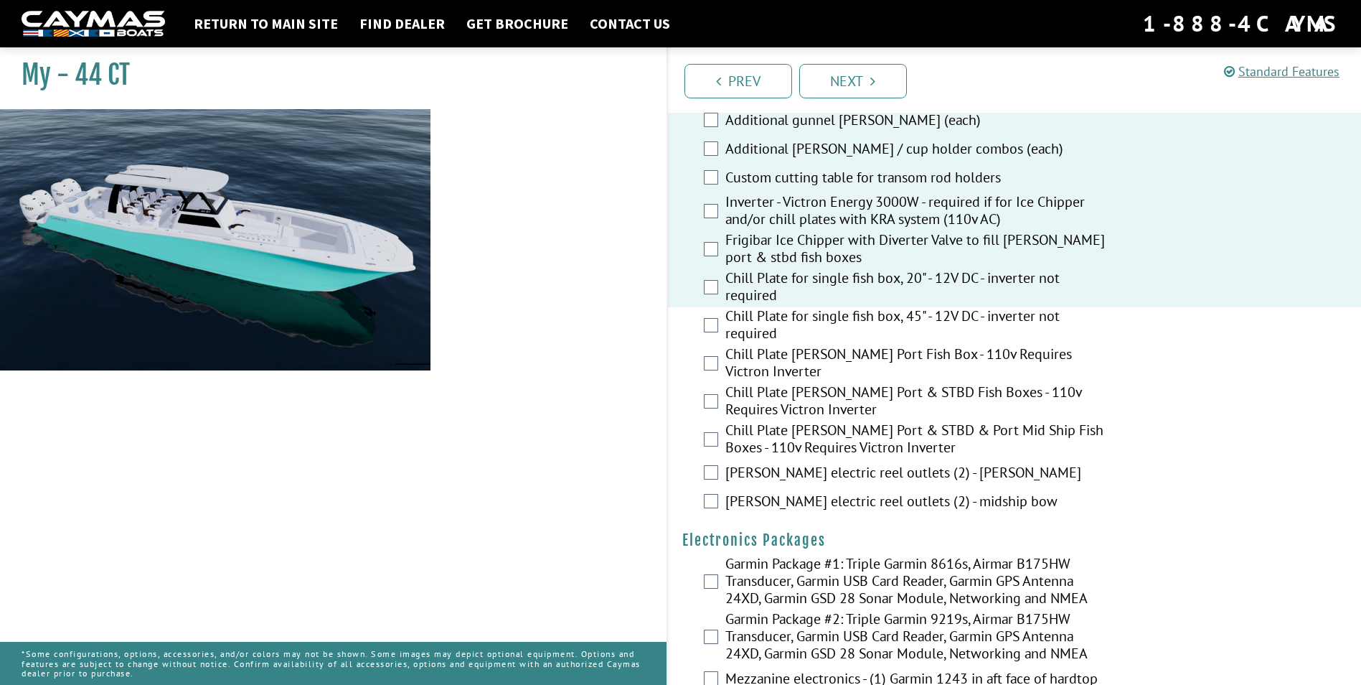
scroll to position [1722, 0]
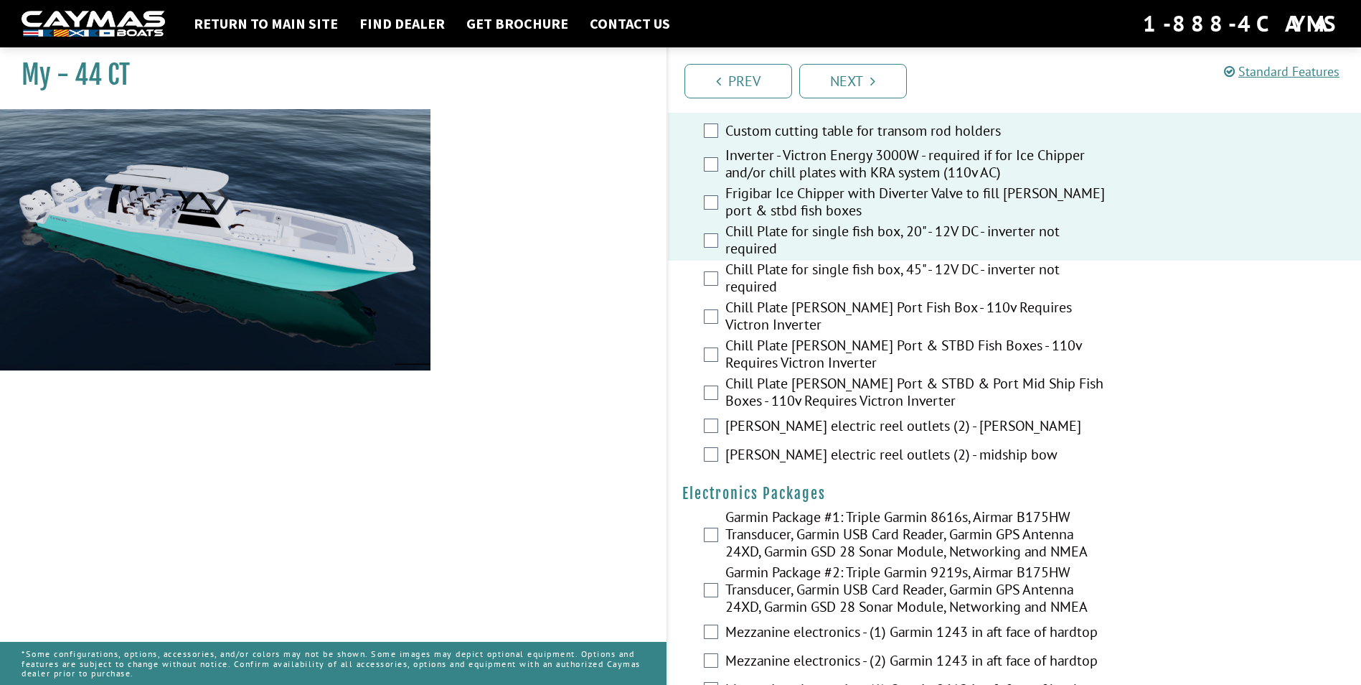
click at [717, 286] on div "Chill Plate for single fish box, 45" - 12V DC - inverter not required" at bounding box center [1015, 280] width 694 height 38
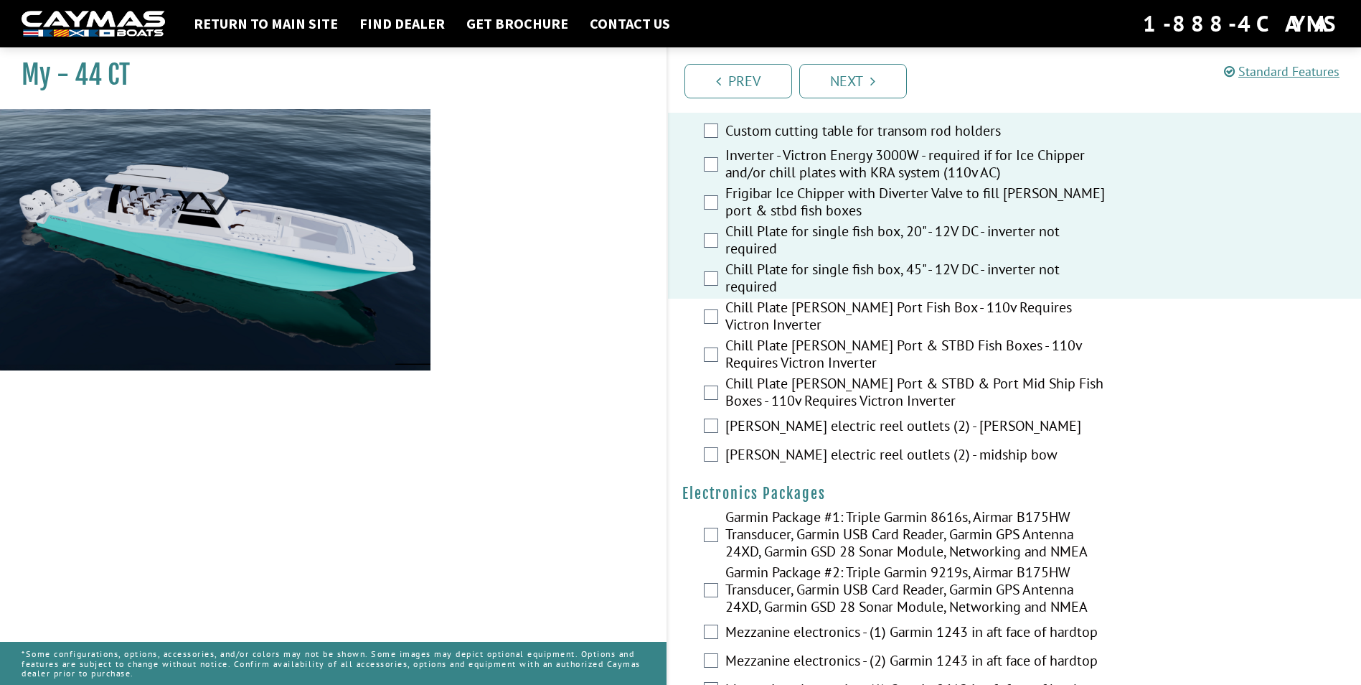
click at [709, 299] on div "Chill Plate [PERSON_NAME] Port Fish Box - 110v Requires Victron Inverter" at bounding box center [1015, 318] width 694 height 38
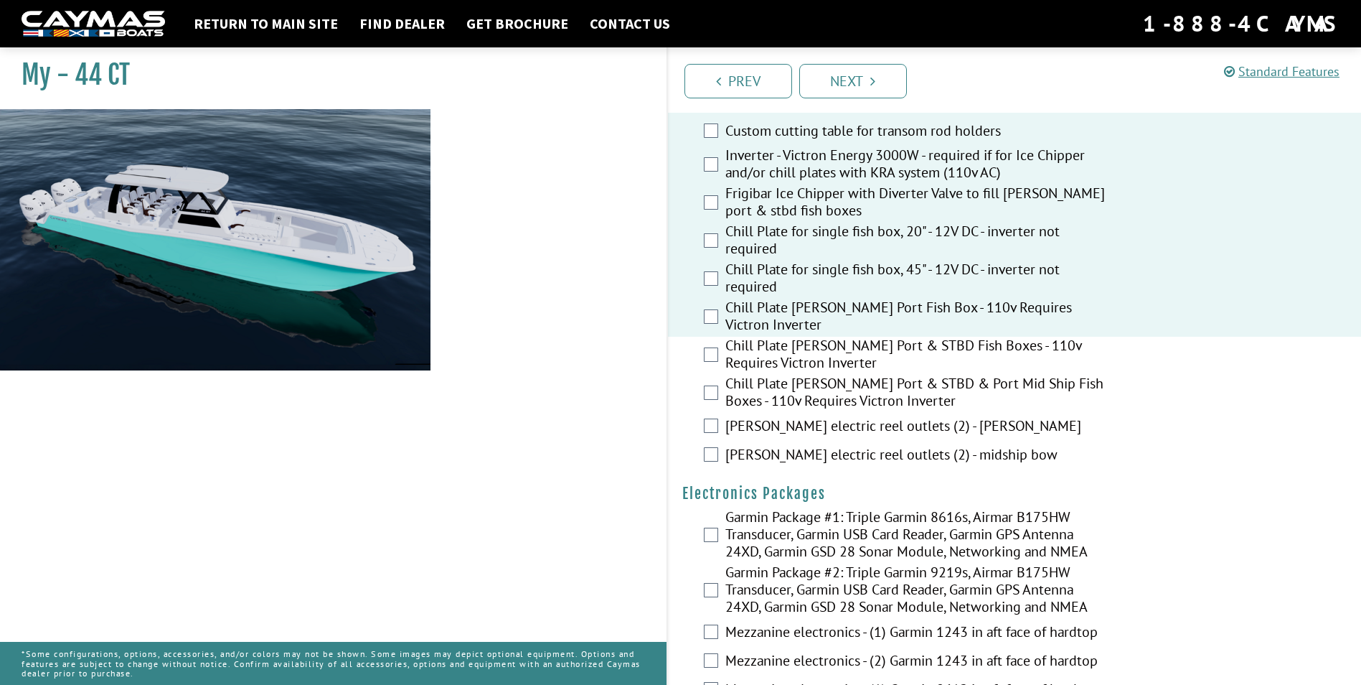
click at [710, 342] on div "Chill Plate [PERSON_NAME] Port & STBD Fish Boxes - 110v Requires Victron Invert…" at bounding box center [1015, 356] width 694 height 38
click at [710, 354] on div "Chill Plate [PERSON_NAME] Port & STBD Fish Boxes - 110v Requires Victron Invert…" at bounding box center [1015, 356] width 694 height 38
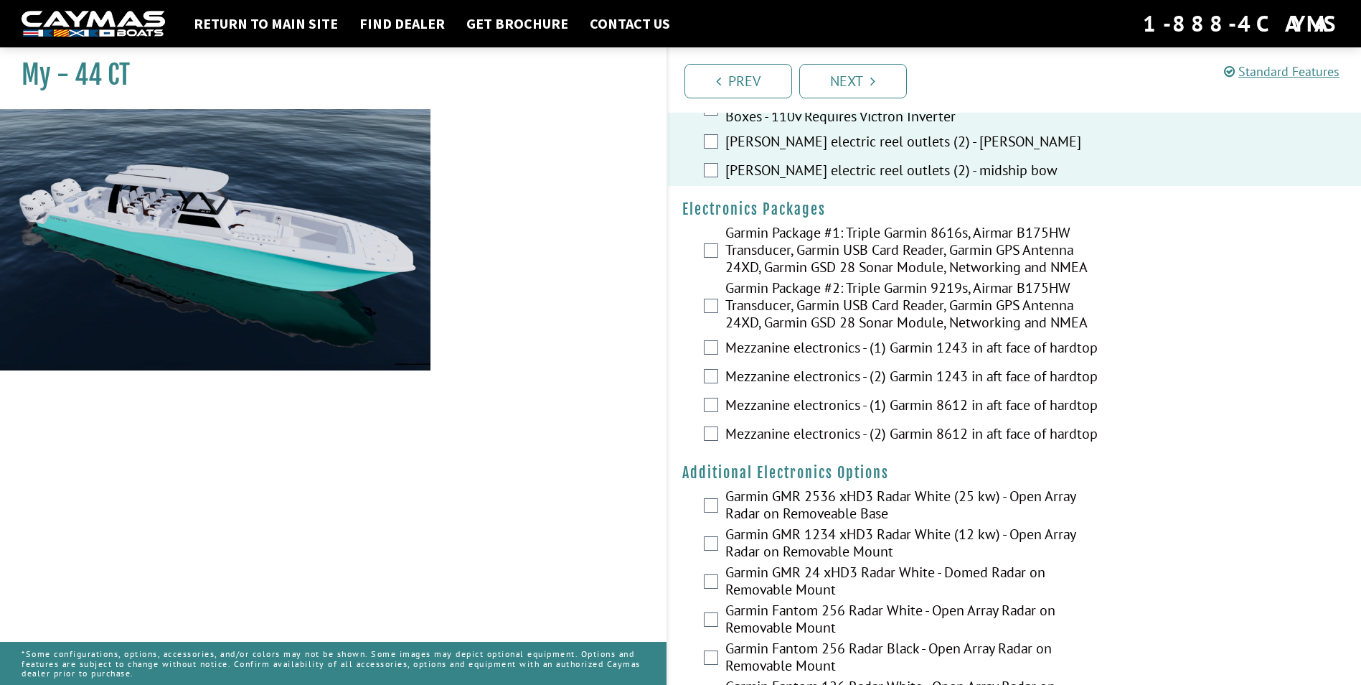
scroll to position [2009, 0]
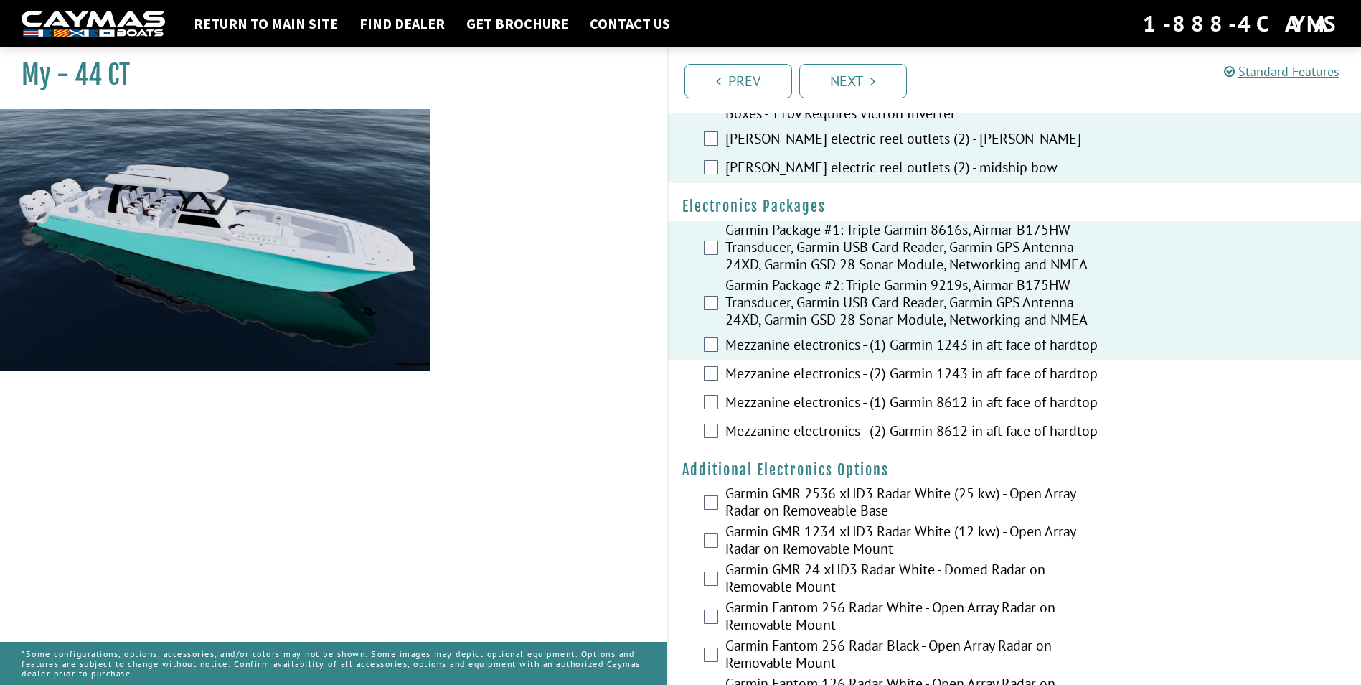
click at [704, 360] on div "Mezzanine electronics - (2) Garmin 1243 in aft face of hardtop" at bounding box center [1015, 374] width 694 height 29
click at [703, 368] on div "Mezzanine electronics - (2) Garmin 1243 in aft face of hardtop" at bounding box center [1015, 374] width 694 height 29
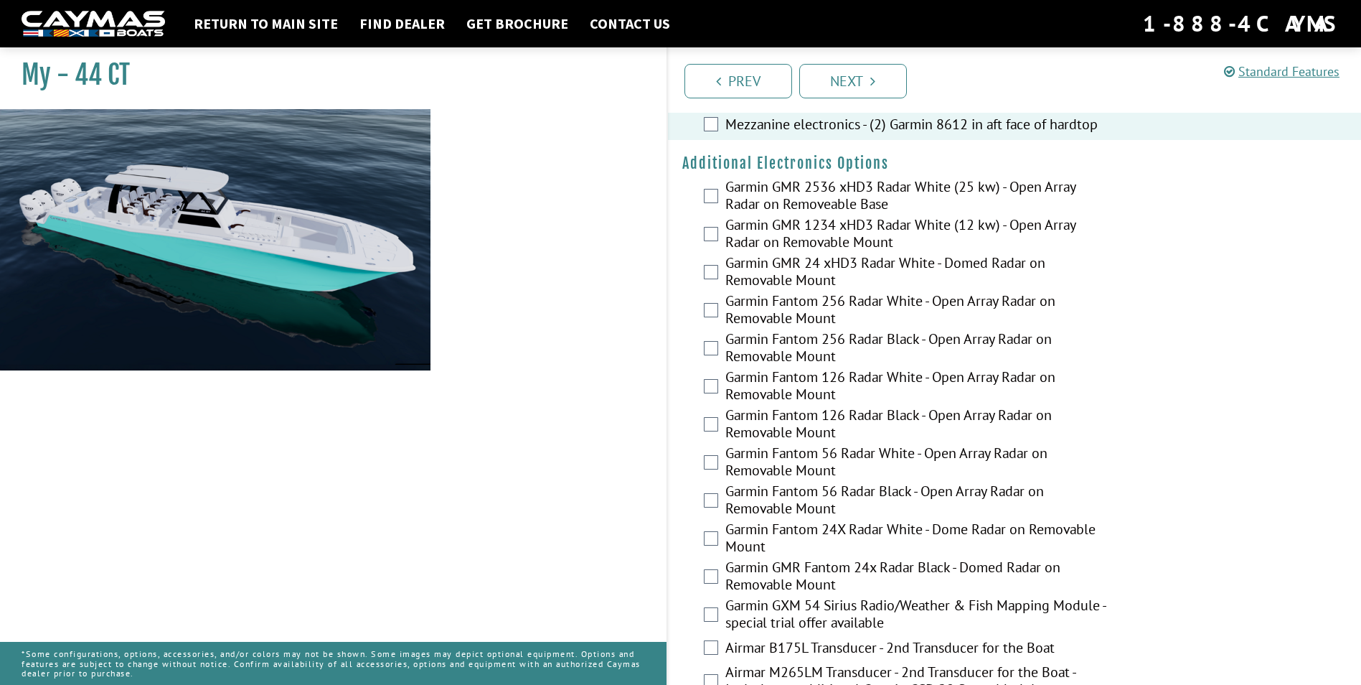
scroll to position [2368, 0]
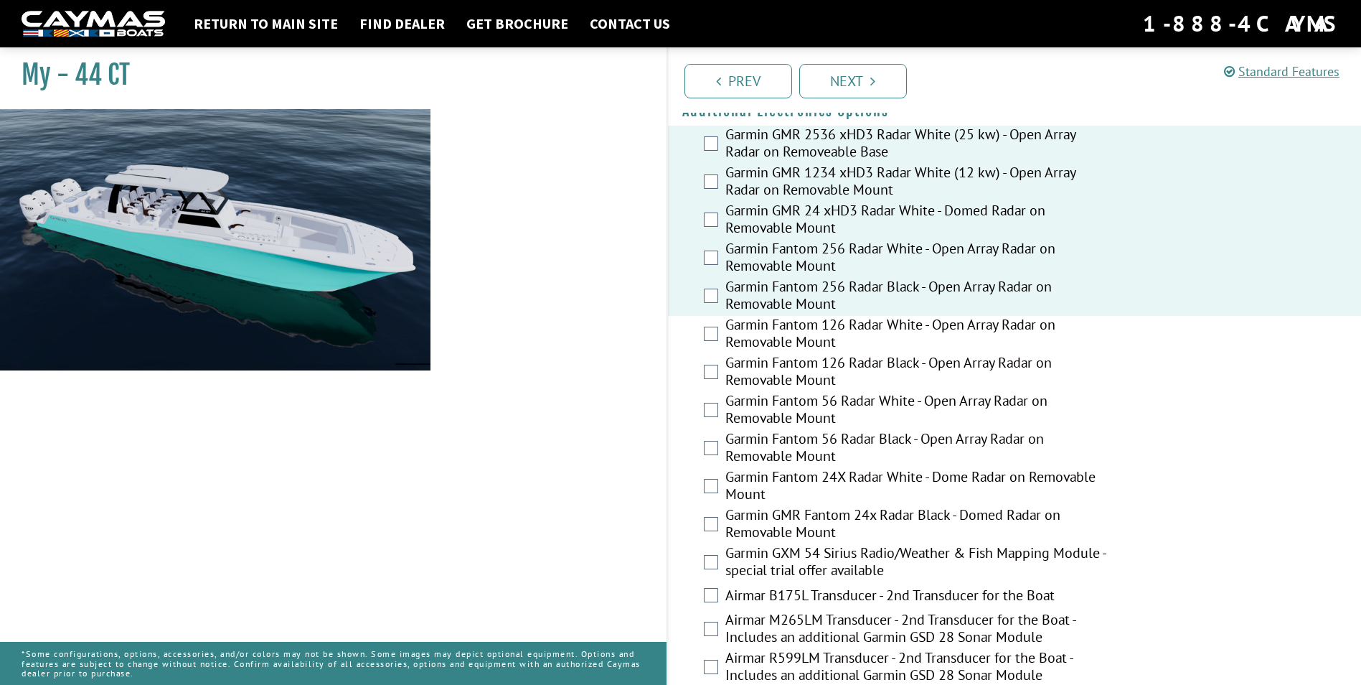
click at [705, 316] on div "Garmin Fantom 126 Radar White - Open Array Radar on Removable Mount" at bounding box center [1015, 335] width 694 height 38
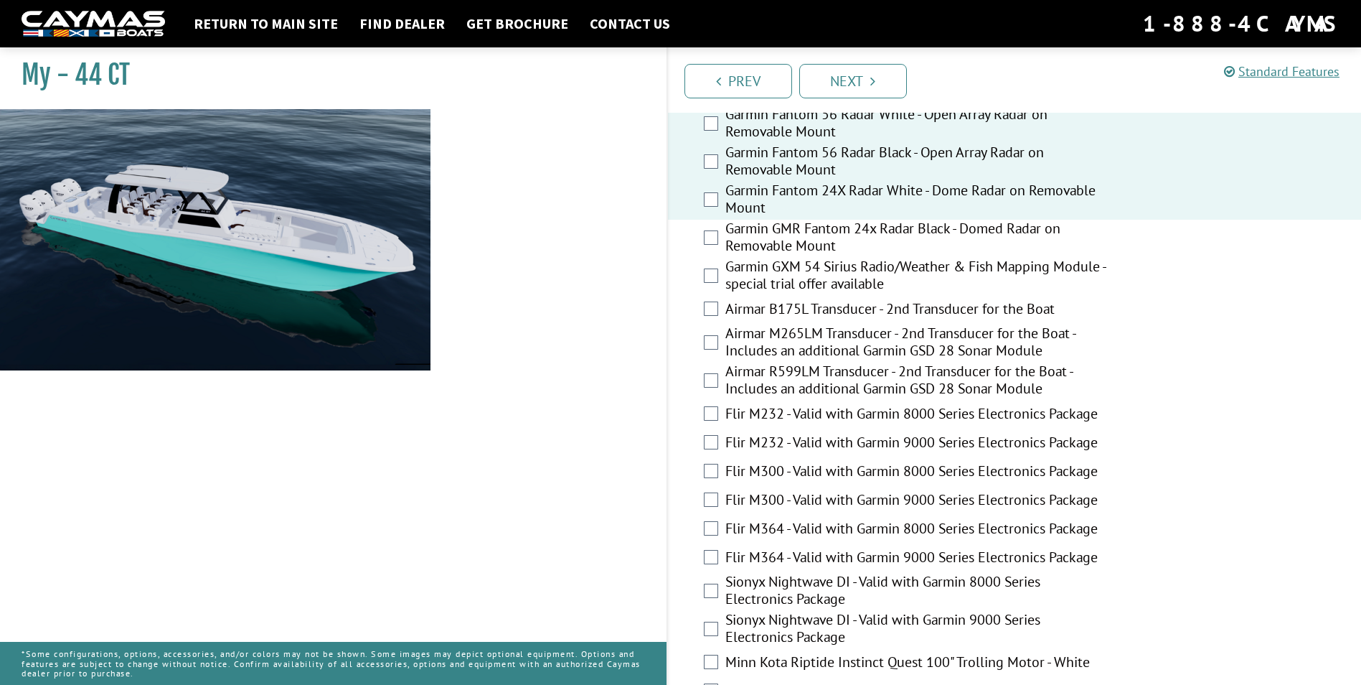
scroll to position [2655, 0]
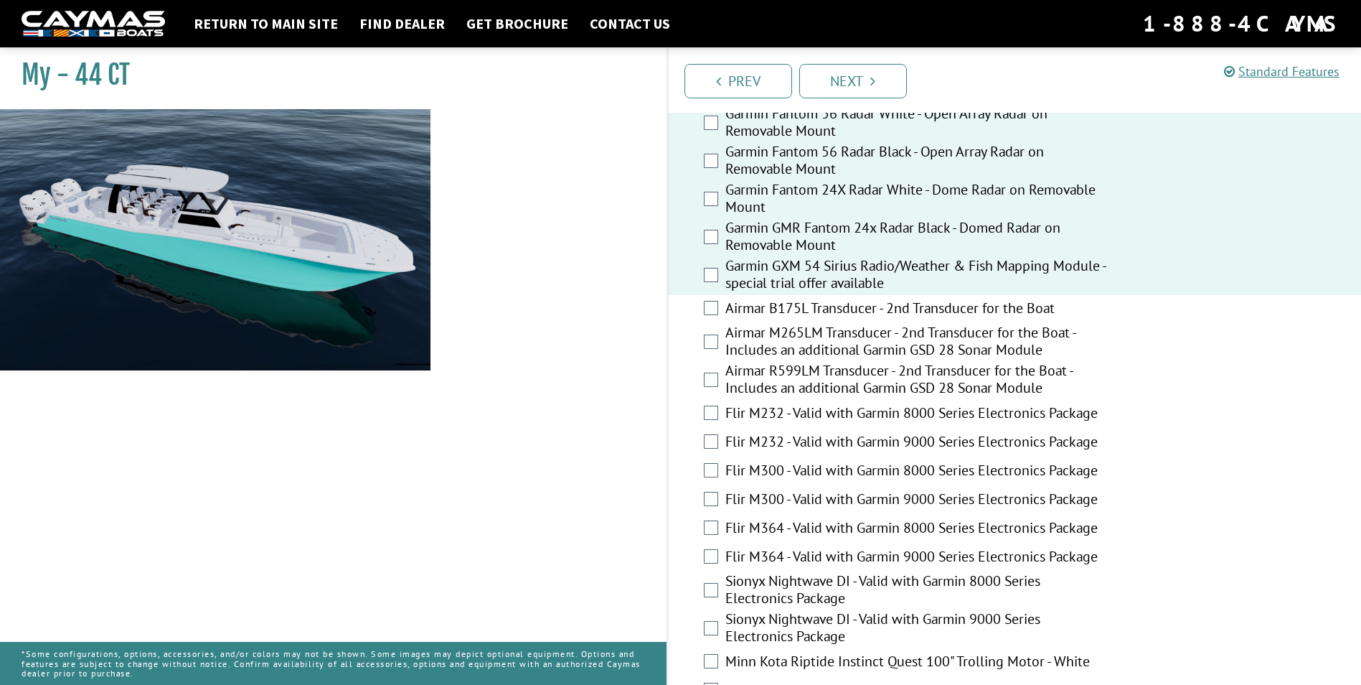
click at [703, 305] on div "Airmar B175L Transducer - 2nd Transducer for the Boat" at bounding box center [1015, 309] width 694 height 29
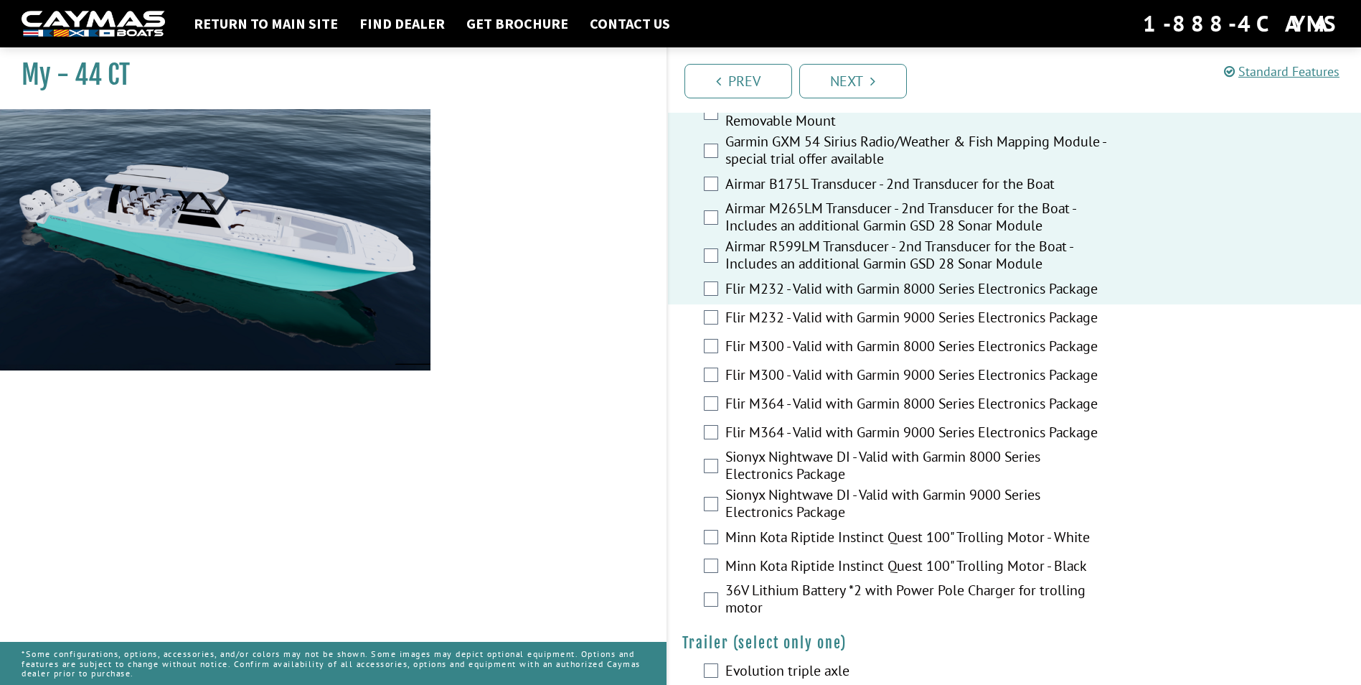
scroll to position [2800, 0]
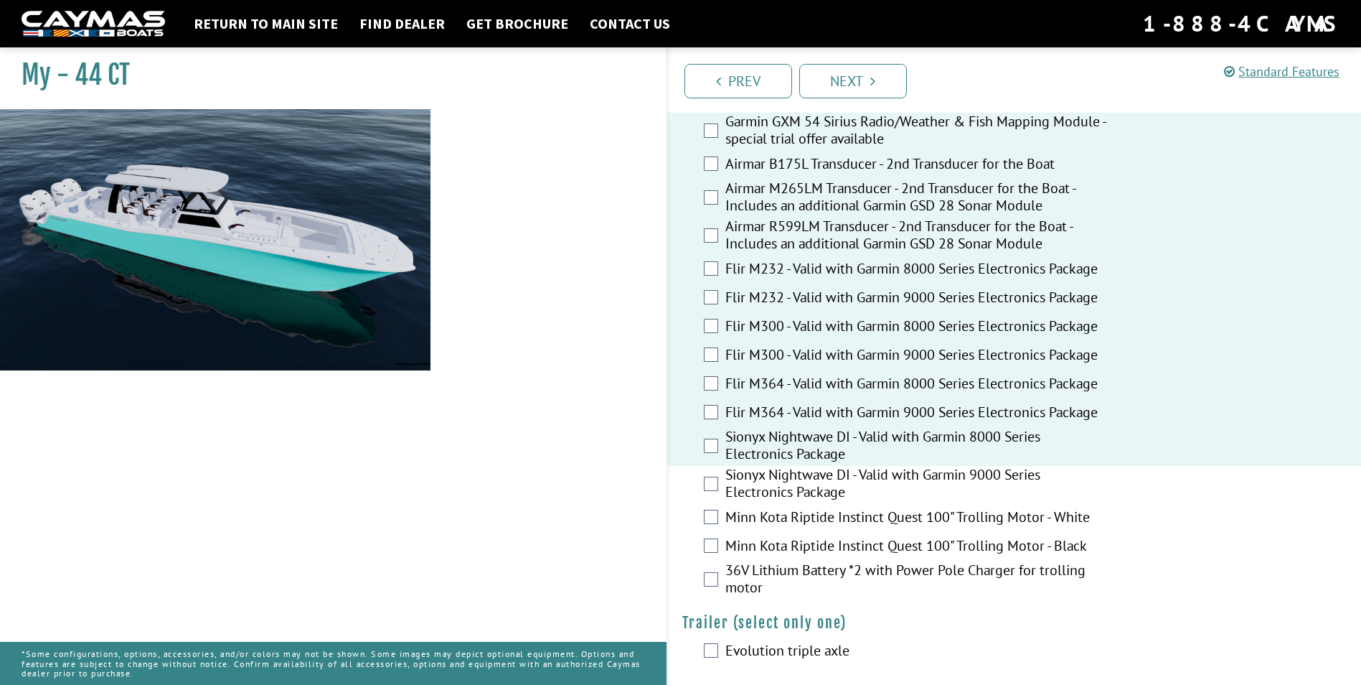
click at [718, 484] on div "Sionyx Nightwave DI - Valid with Garmin 9000 Series Electronics Package" at bounding box center [1015, 485] width 694 height 38
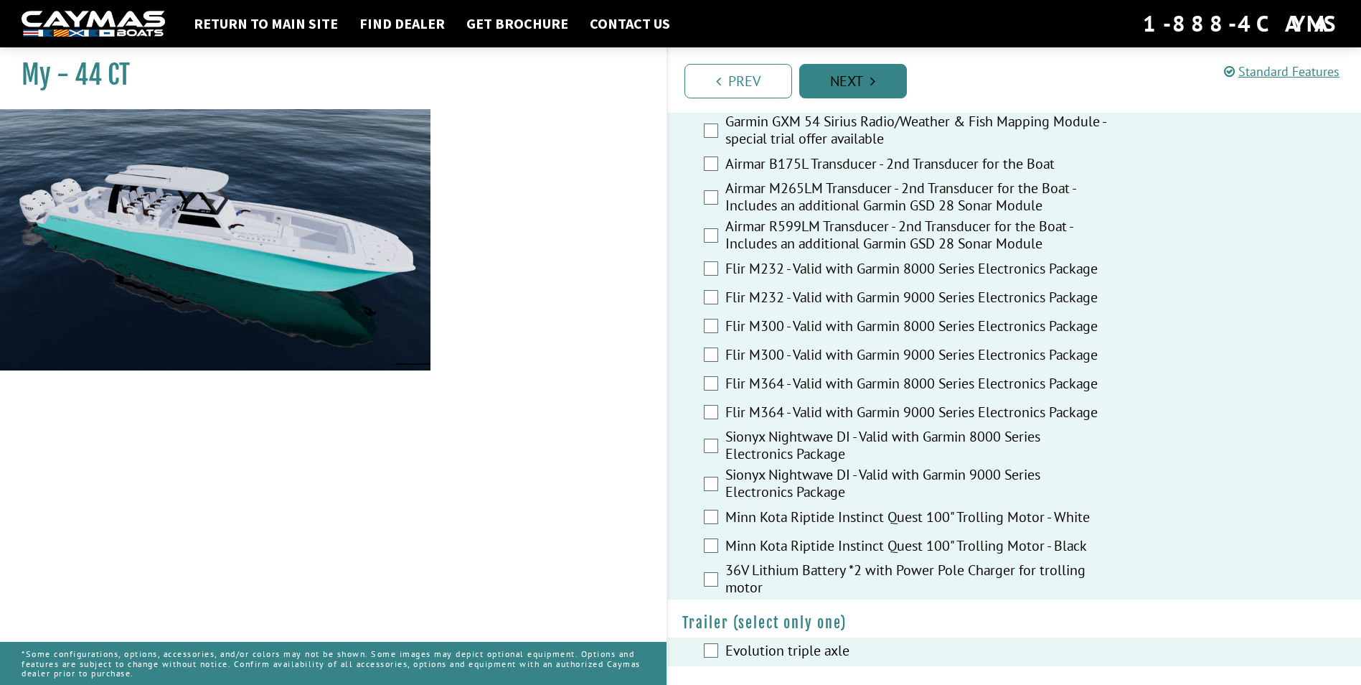
click at [855, 77] on link "Next" at bounding box center [853, 81] width 108 height 34
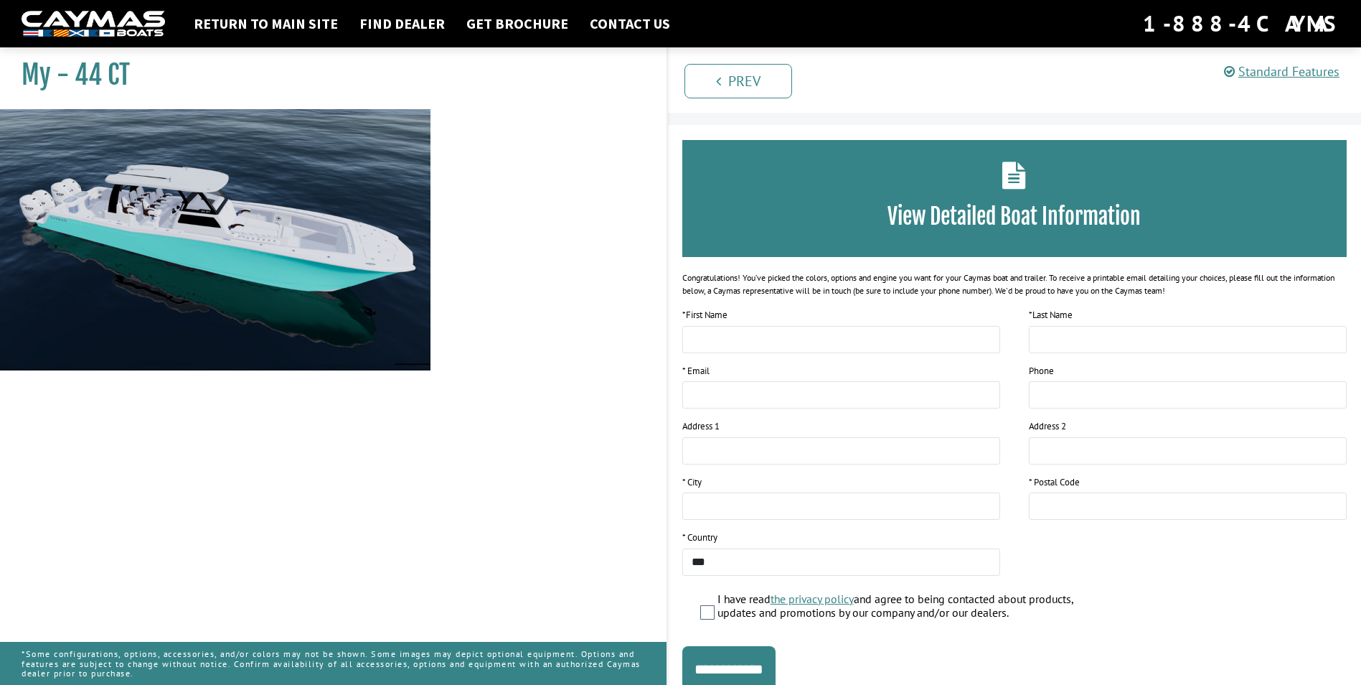
scroll to position [14, 0]
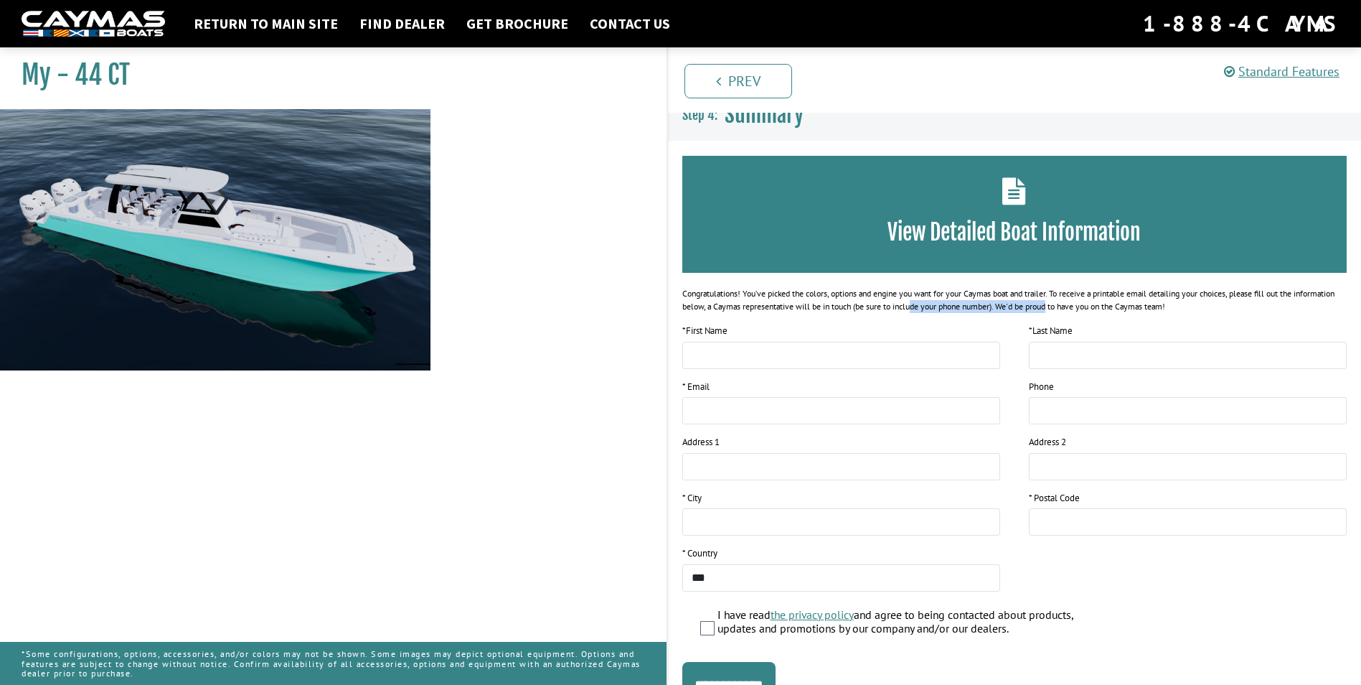
drag, startPoint x: 904, startPoint y: 310, endPoint x: 1041, endPoint y: 308, distance: 137.8
click at [1041, 308] on div "Congratulations! You’ve picked the colors, options and engine you want for your…" at bounding box center [1015, 300] width 665 height 26
drag, startPoint x: 1041, startPoint y: 308, endPoint x: 1075, endPoint y: 319, distance: 35.6
click at [1075, 319] on div "View Detailed Boat Information Congratulations! You’ve picked the colors, optio…" at bounding box center [1015, 432] width 665 height 552
click at [227, 224] on img at bounding box center [215, 324] width 431 height 431
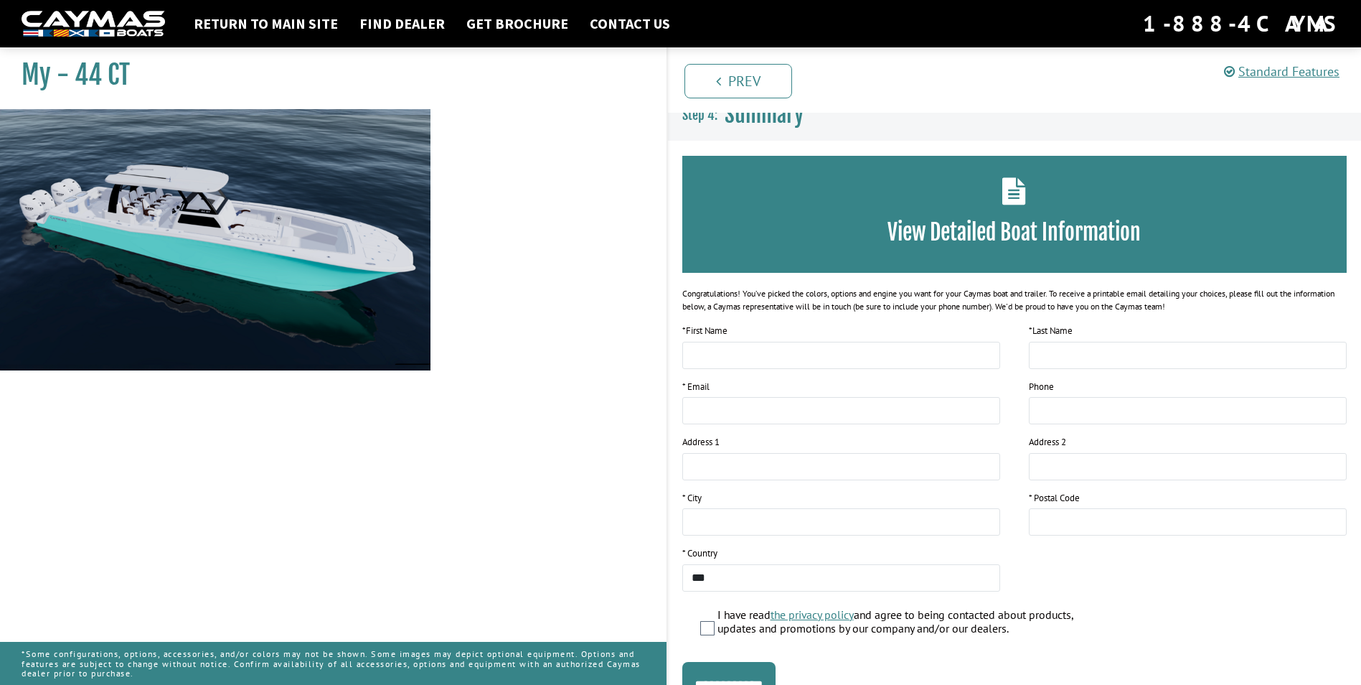
click at [224, 224] on img at bounding box center [215, 324] width 431 height 431
